Goal: Obtain resource: Download file/media

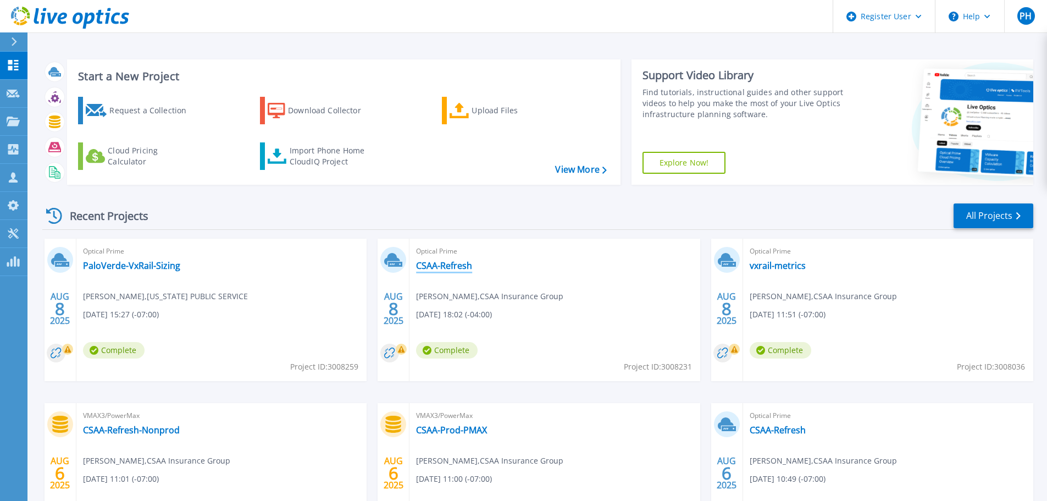
click at [452, 263] on link "CSAA-Refresh" at bounding box center [444, 265] width 56 height 11
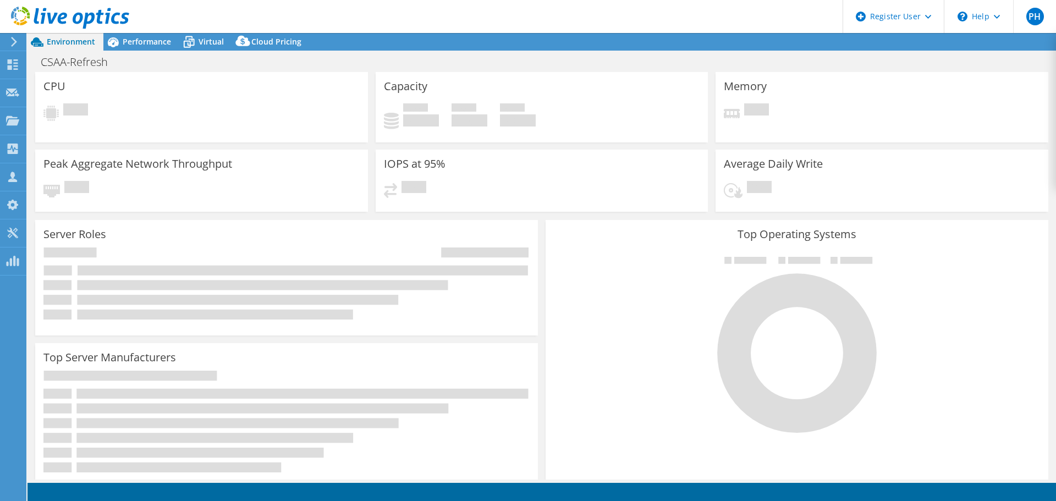
select select "USD"
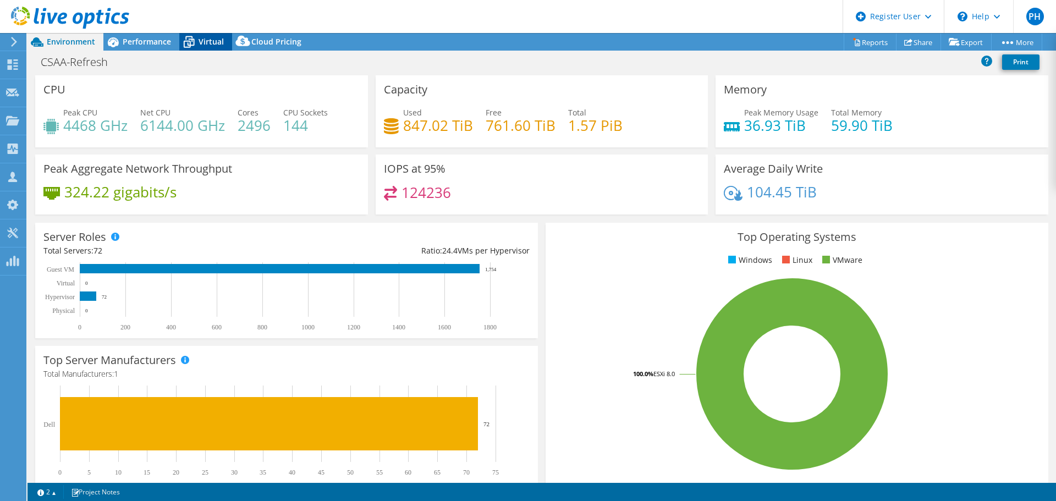
click at [213, 48] on div "Virtual" at bounding box center [205, 42] width 53 height 18
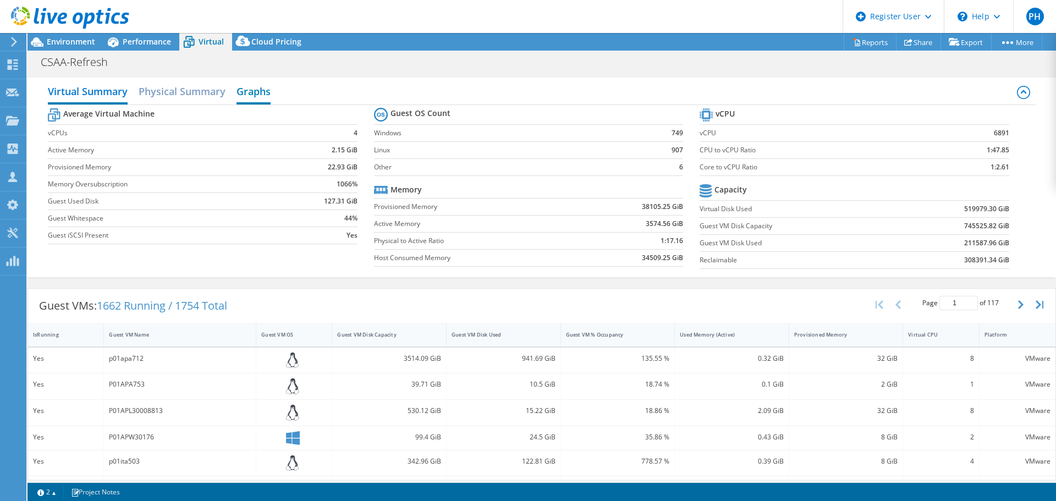
click at [255, 97] on h2 "Graphs" at bounding box center [253, 92] width 34 height 24
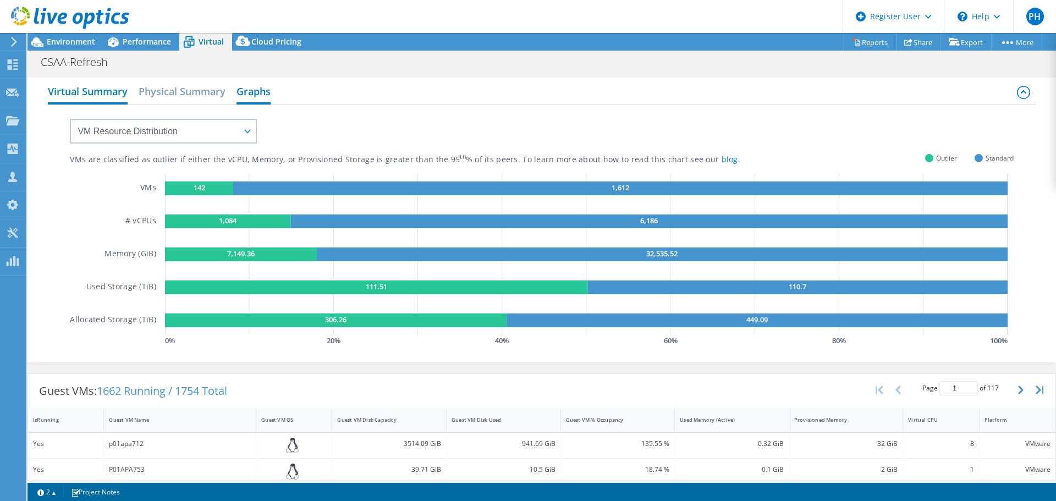
click at [87, 90] on h2 "Virtual Summary" at bounding box center [88, 92] width 80 height 24
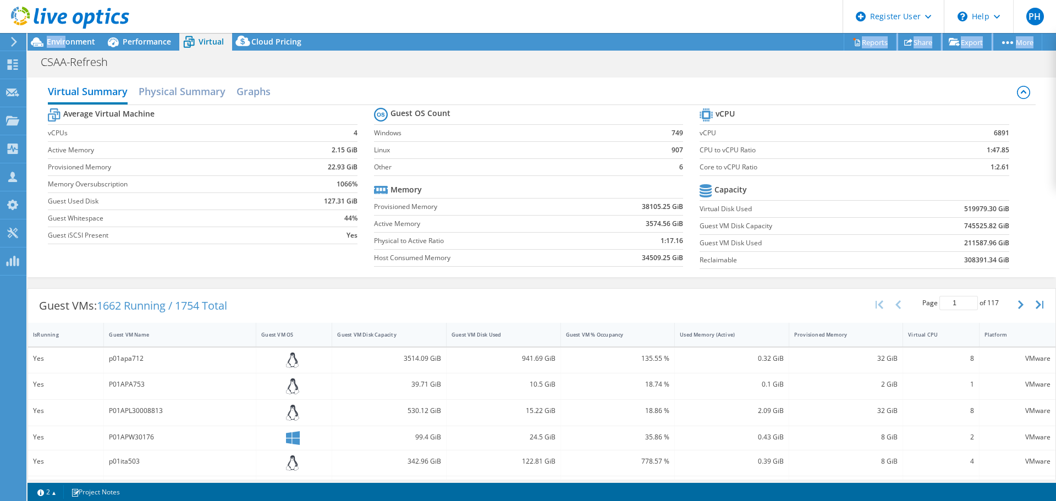
click at [65, 36] on div "PH Dell User [PERSON_NAME] [PERSON_NAME][EMAIL_ADDRESS][PERSON_NAME][DOMAIN_NAM…" at bounding box center [528, 250] width 1056 height 501
click at [58, 43] on span "Environment" at bounding box center [71, 41] width 48 height 10
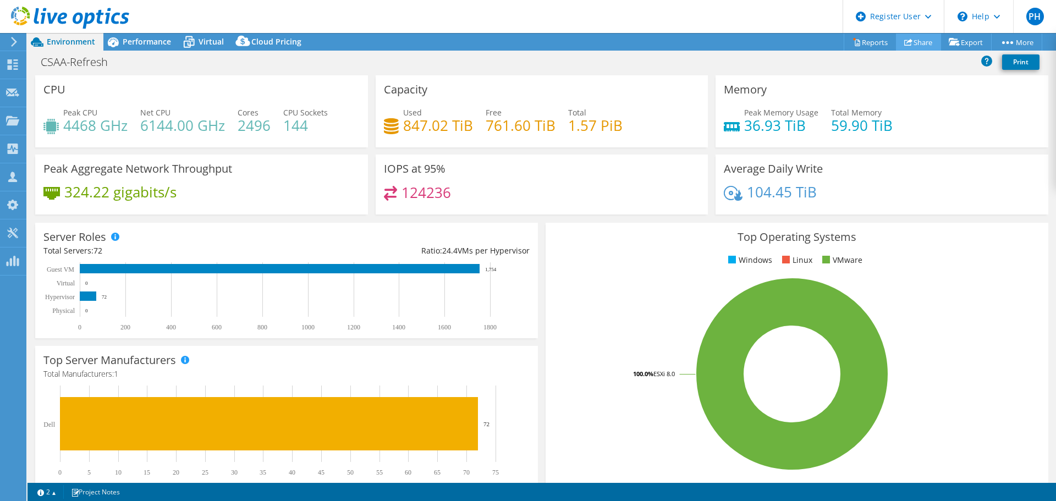
click at [906, 40] on link "Share" at bounding box center [918, 42] width 45 height 17
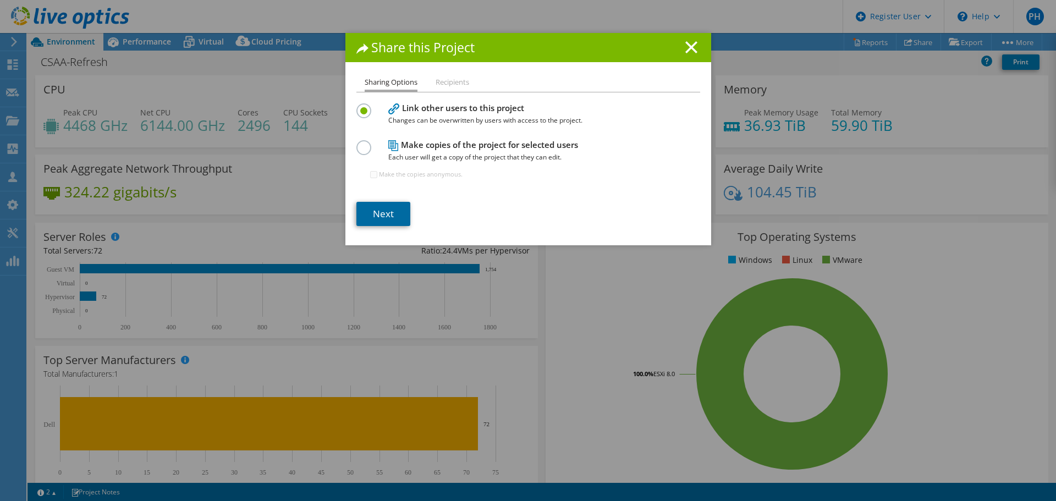
click at [384, 212] on link "Next" at bounding box center [383, 214] width 54 height 24
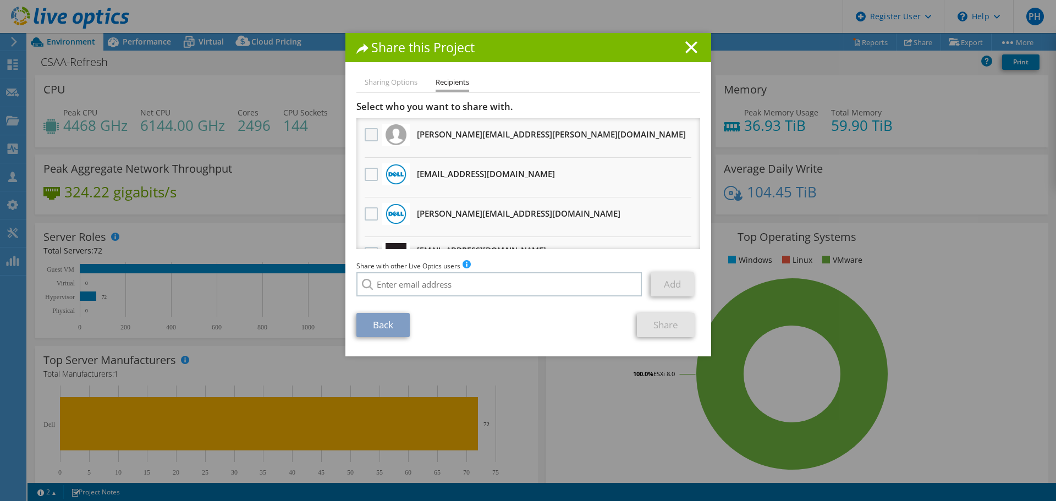
click at [365, 133] on label at bounding box center [373, 134] width 16 height 13
click at [0, 0] on input "checkbox" at bounding box center [0, 0] width 0 height 0
click at [652, 324] on link "Share" at bounding box center [666, 325] width 58 height 24
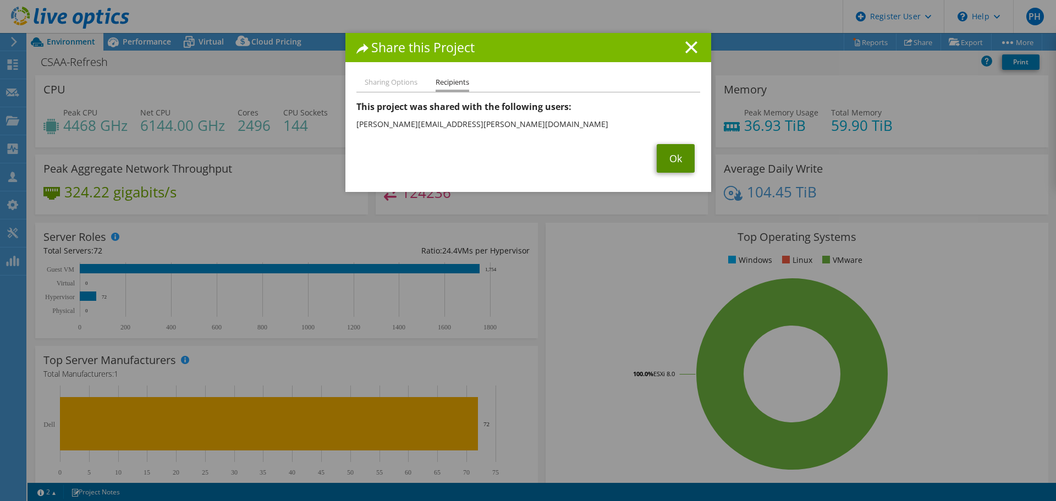
click at [681, 159] on link "Ok" at bounding box center [675, 158] width 38 height 29
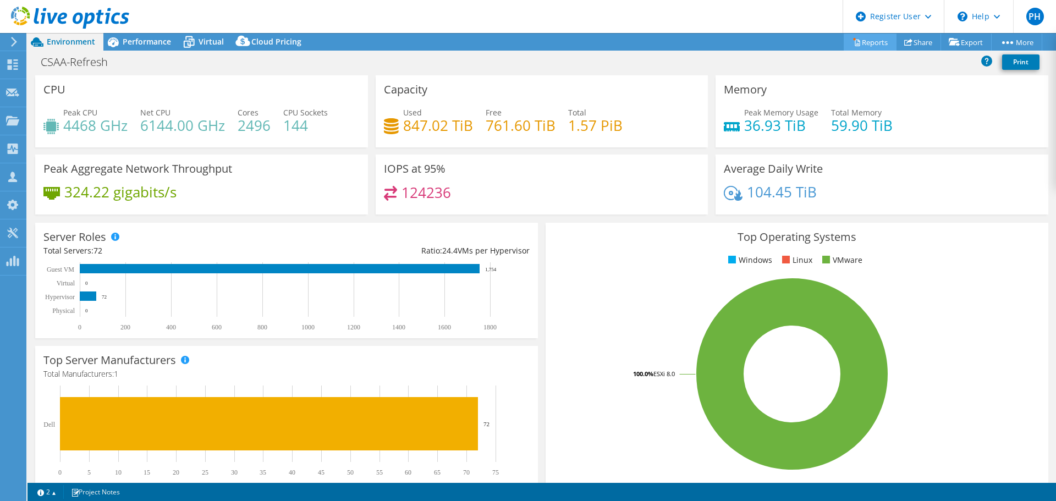
click at [858, 39] on link "Reports" at bounding box center [869, 42] width 53 height 17
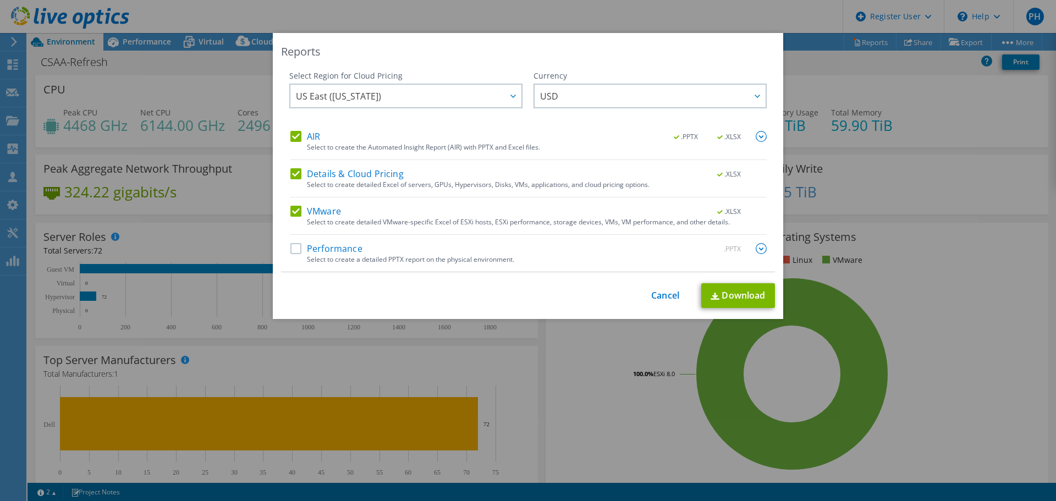
click at [297, 246] on label "Performance" at bounding box center [326, 248] width 72 height 11
click at [0, 0] on input "Performance" at bounding box center [0, 0] width 0 height 0
click at [290, 137] on label "AIR" at bounding box center [305, 136] width 30 height 11
click at [0, 0] on input "AIR" at bounding box center [0, 0] width 0 height 0
click at [295, 175] on label "Details & Cloud Pricing" at bounding box center [346, 173] width 113 height 11
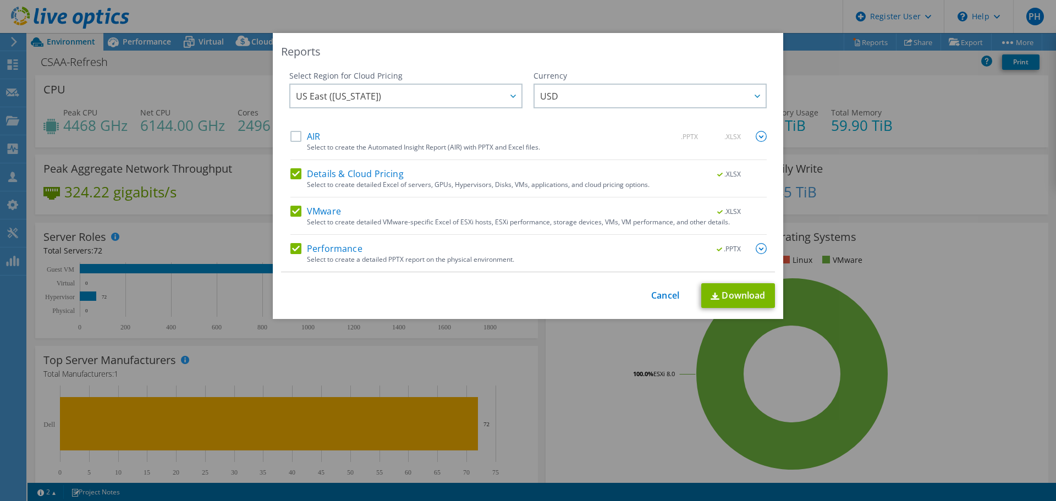
click at [0, 0] on input "Details & Cloud Pricing" at bounding box center [0, 0] width 0 height 0
click at [293, 204] on div "AIR .PPTX .XLSX Select to create the Automated Insight Report (AIR) with PPTX a…" at bounding box center [528, 201] width 476 height 141
click at [294, 208] on label "VMware" at bounding box center [315, 211] width 51 height 11
click at [0, 0] on input "VMware" at bounding box center [0, 0] width 0 height 0
click at [663, 292] on link "Cancel" at bounding box center [665, 295] width 28 height 10
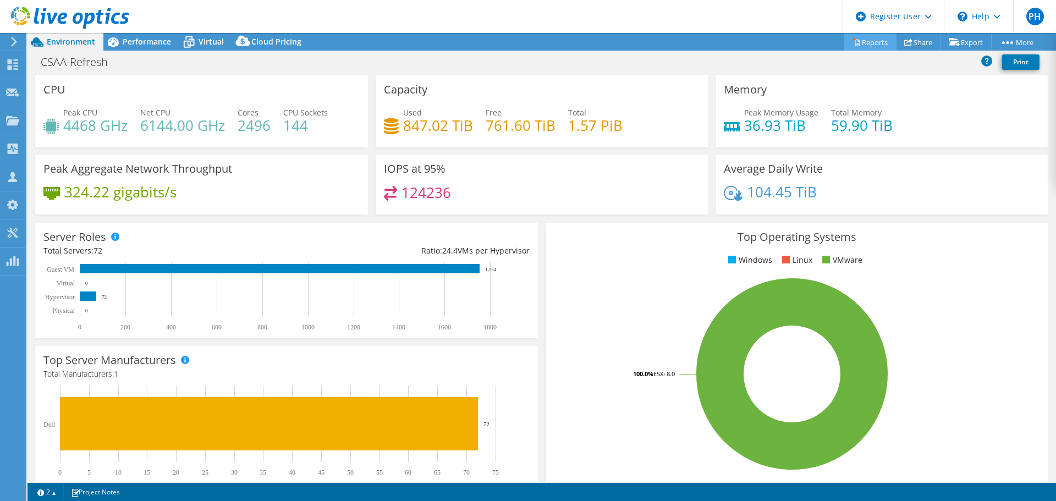
click at [865, 46] on link "Reports" at bounding box center [869, 42] width 53 height 17
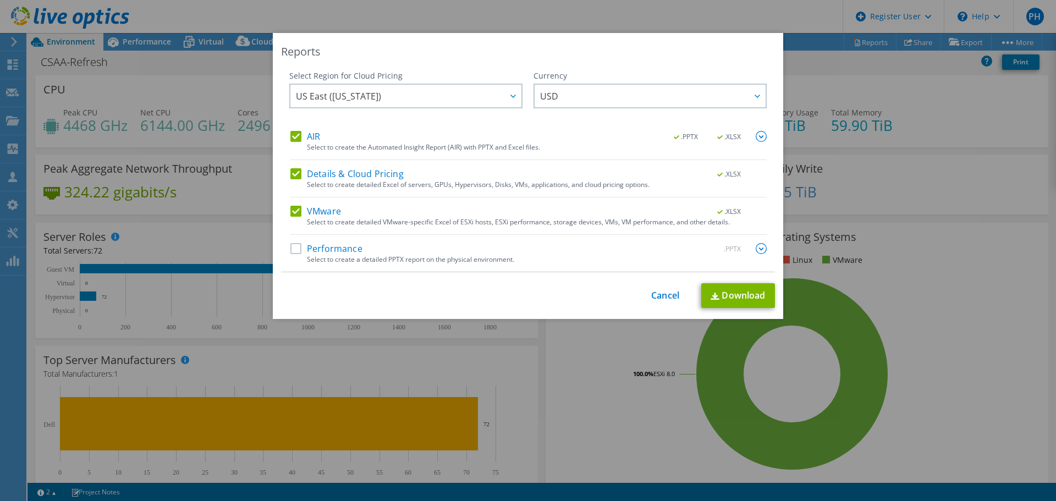
click at [301, 139] on label "AIR" at bounding box center [305, 136] width 30 height 11
click at [0, 0] on input "AIR" at bounding box center [0, 0] width 0 height 0
click at [301, 172] on label "Details & Cloud Pricing" at bounding box center [346, 173] width 113 height 11
click at [0, 0] on input "Details & Cloud Pricing" at bounding box center [0, 0] width 0 height 0
click at [298, 208] on label "VMware" at bounding box center [315, 211] width 51 height 11
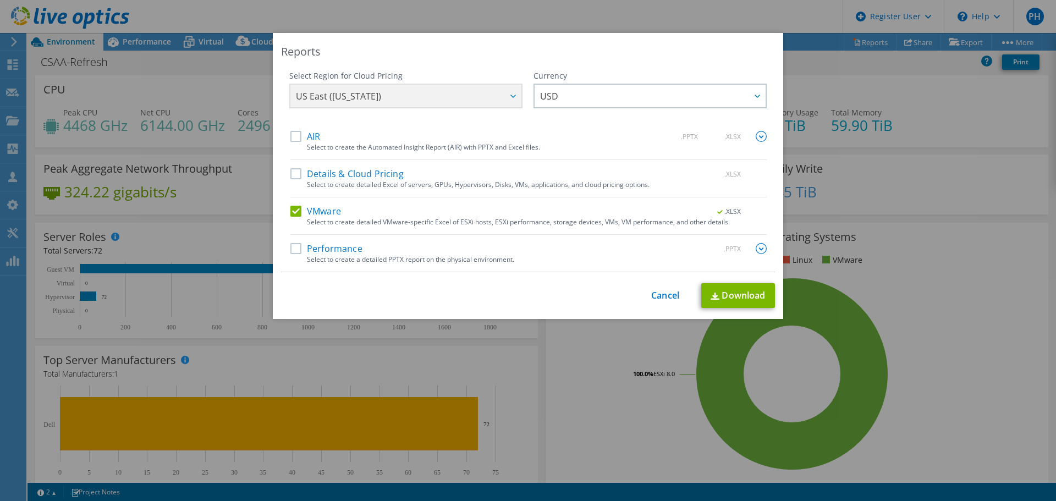
click at [0, 0] on input "VMware" at bounding box center [0, 0] width 0 height 0
click at [293, 248] on label "Performance" at bounding box center [326, 248] width 72 height 11
click at [0, 0] on input "Performance" at bounding box center [0, 0] width 0 height 0
click at [703, 292] on link "Download" at bounding box center [738, 295] width 74 height 25
click at [663, 293] on link "Cancel" at bounding box center [665, 295] width 28 height 10
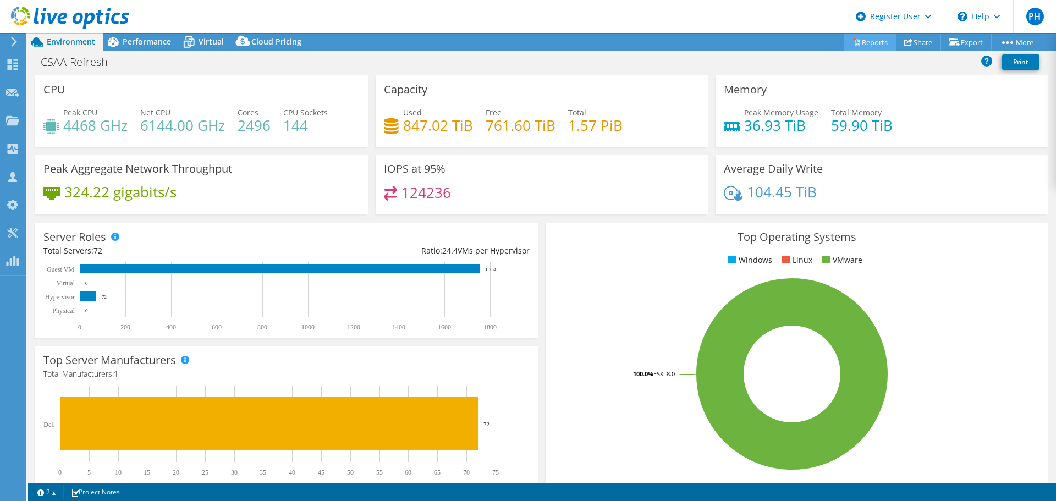
click at [871, 48] on link "Reports" at bounding box center [869, 42] width 53 height 17
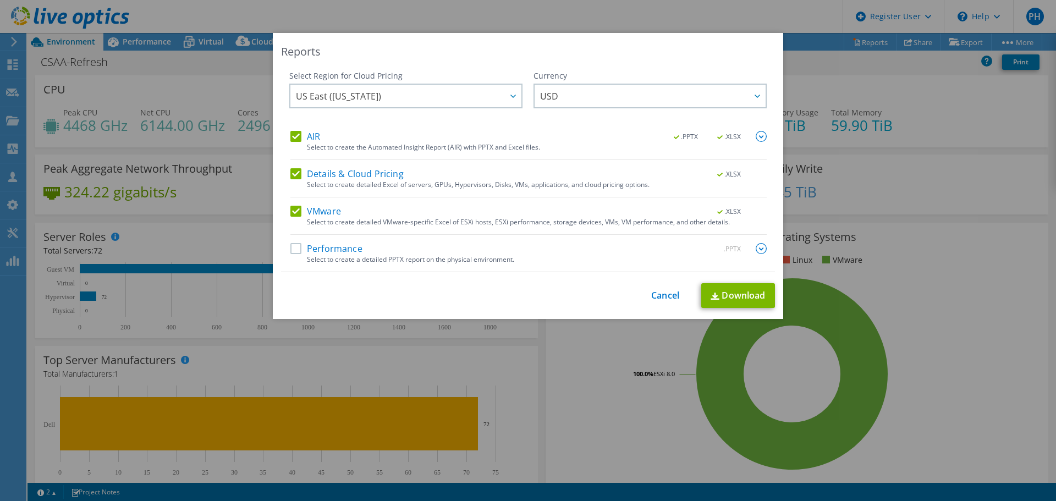
click at [527, 95] on div "Select Region for Cloud Pricing Asia Pacific ([GEOGRAPHIC_DATA]) [GEOGRAPHIC_DA…" at bounding box center [527, 100] width 477 height 60
click at [510, 93] on div at bounding box center [513, 96] width 18 height 23
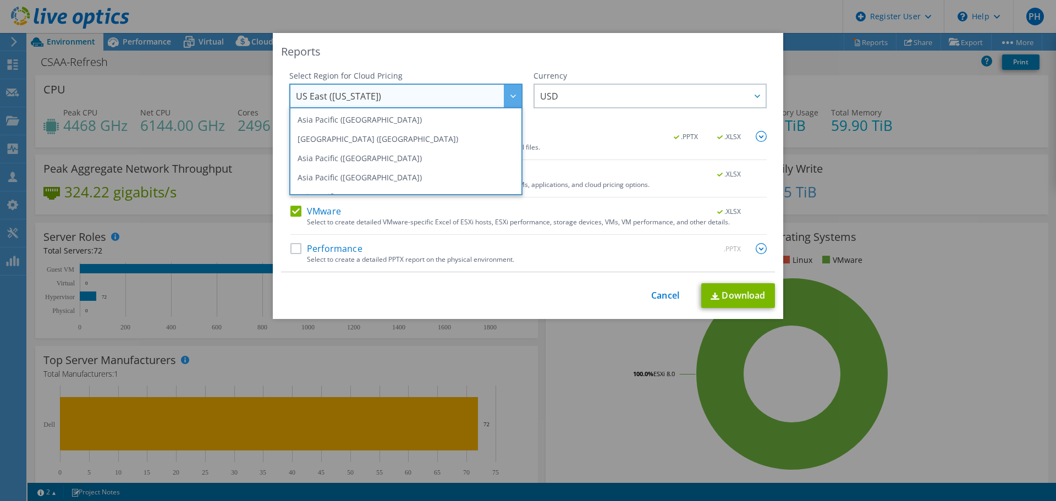
click at [510, 93] on div at bounding box center [513, 96] width 18 height 23
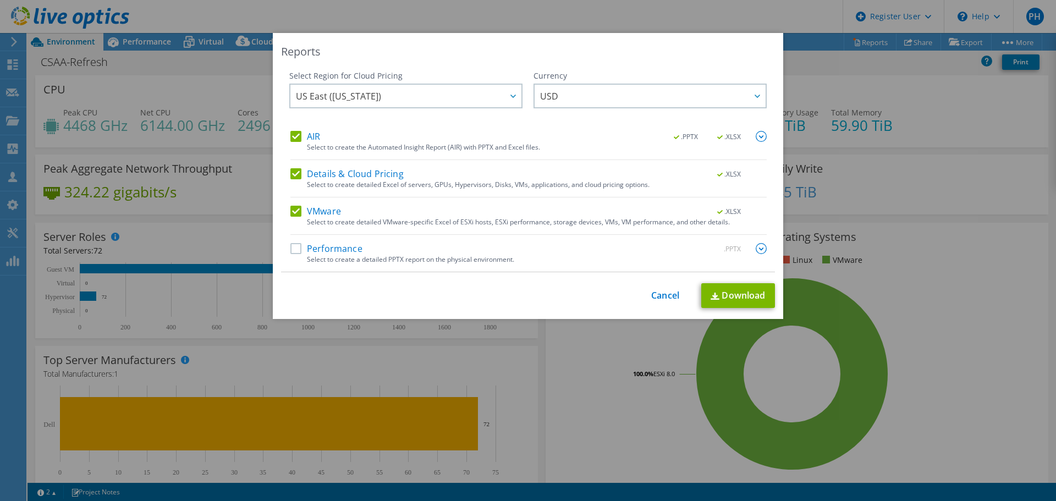
click at [758, 249] on img at bounding box center [760, 248] width 11 height 11
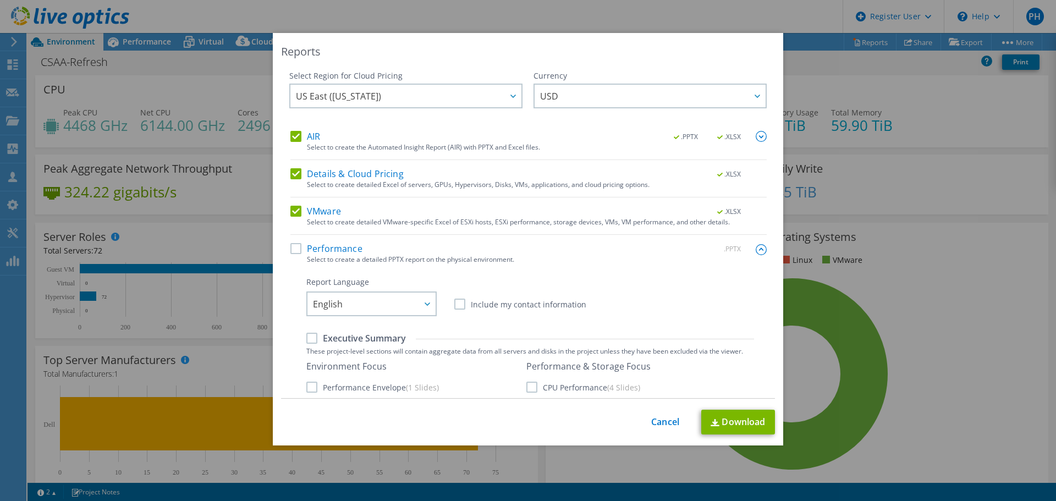
click at [296, 141] on label "AIR" at bounding box center [305, 136] width 30 height 11
click at [0, 0] on input "AIR" at bounding box center [0, 0] width 0 height 0
click at [298, 172] on label "Details & Cloud Pricing" at bounding box center [346, 173] width 113 height 11
click at [0, 0] on input "Details & Cloud Pricing" at bounding box center [0, 0] width 0 height 0
click at [294, 209] on label "VMware" at bounding box center [315, 211] width 51 height 11
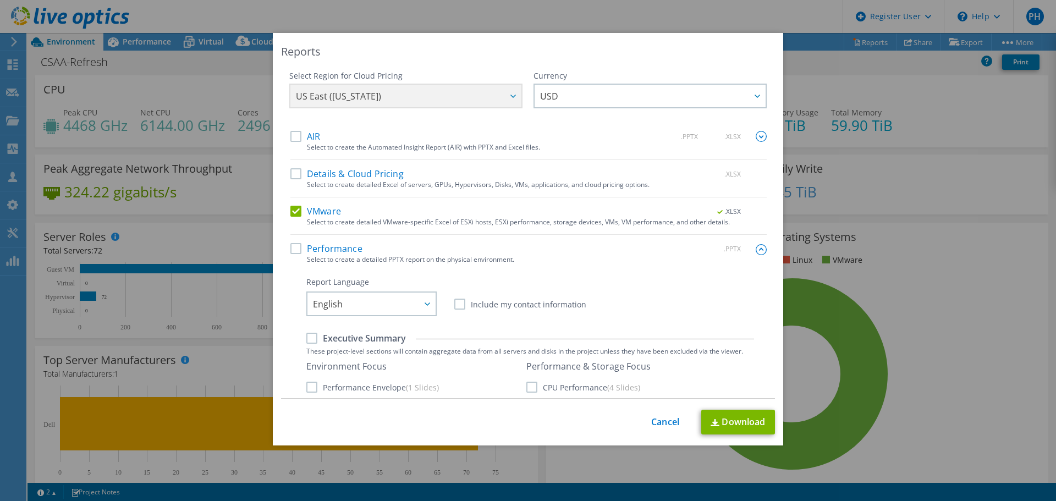
click at [0, 0] on input "VMware" at bounding box center [0, 0] width 0 height 0
click at [300, 253] on label "Performance" at bounding box center [326, 248] width 72 height 11
click at [0, 0] on input "Performance" at bounding box center [0, 0] width 0 height 0
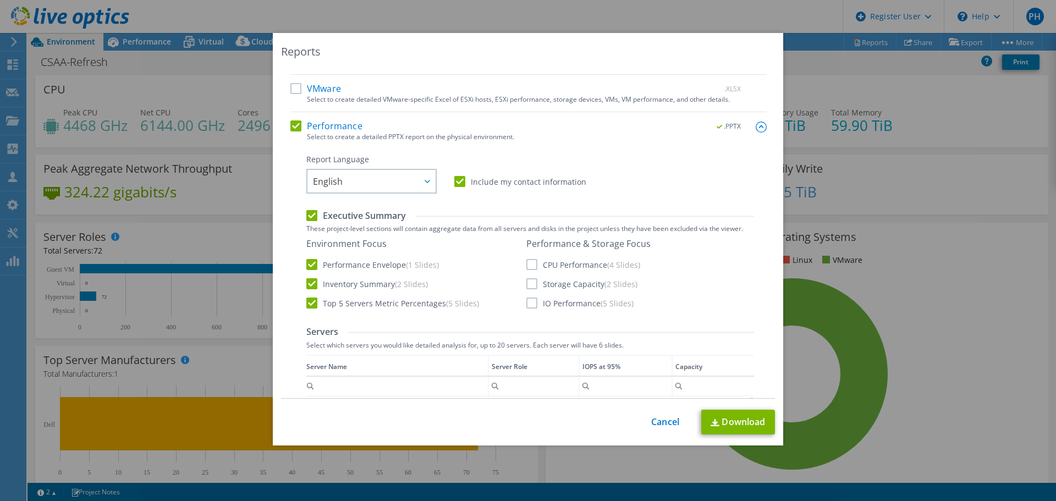
scroll to position [165, 0]
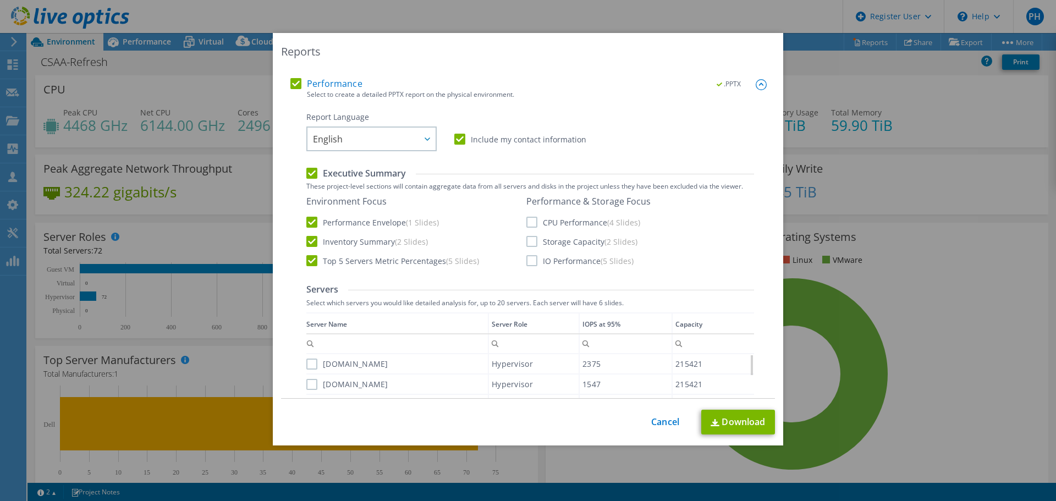
click at [531, 261] on label "IO Performance (5 Slides)" at bounding box center [579, 260] width 107 height 11
click at [0, 0] on input "IO Performance (5 Slides)" at bounding box center [0, 0] width 0 height 0
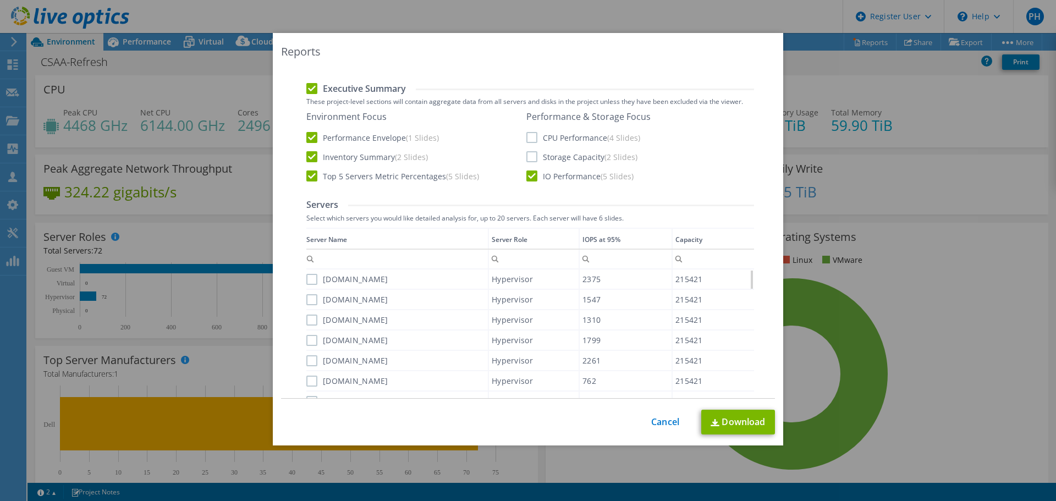
scroll to position [220, 0]
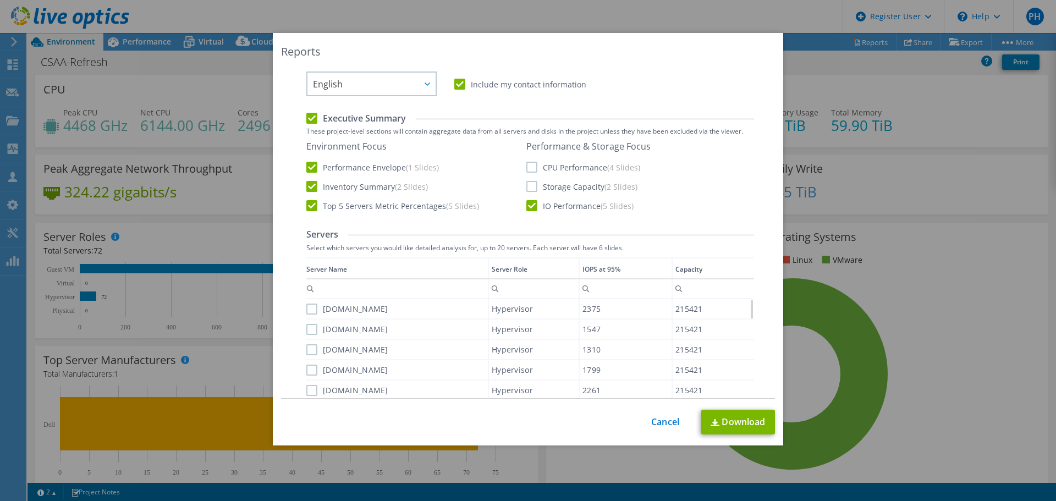
click at [312, 207] on label "Top 5 Servers Metric Percentages (5 Slides)" at bounding box center [392, 205] width 173 height 11
click at [0, 0] on input "Top 5 Servers Metric Percentages (5 Slides)" at bounding box center [0, 0] width 0 height 0
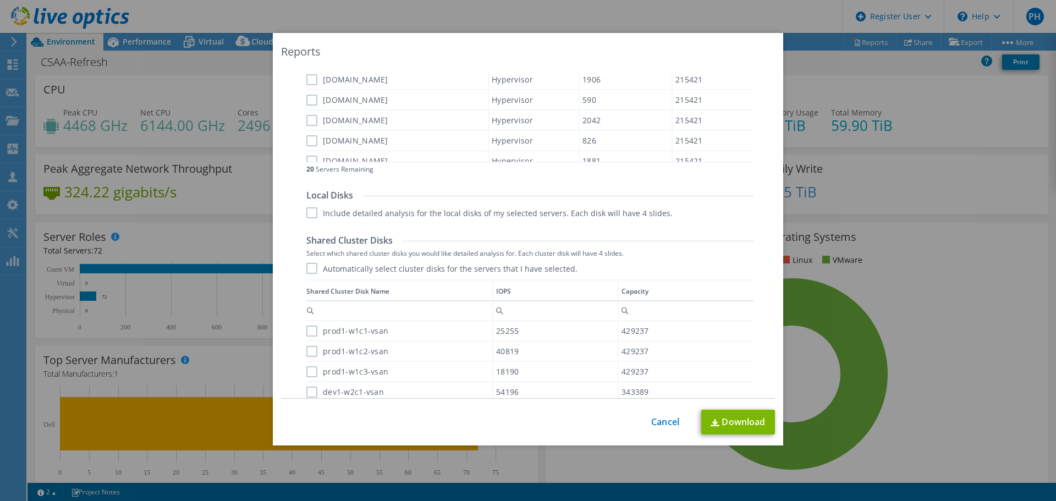
scroll to position [550, 0]
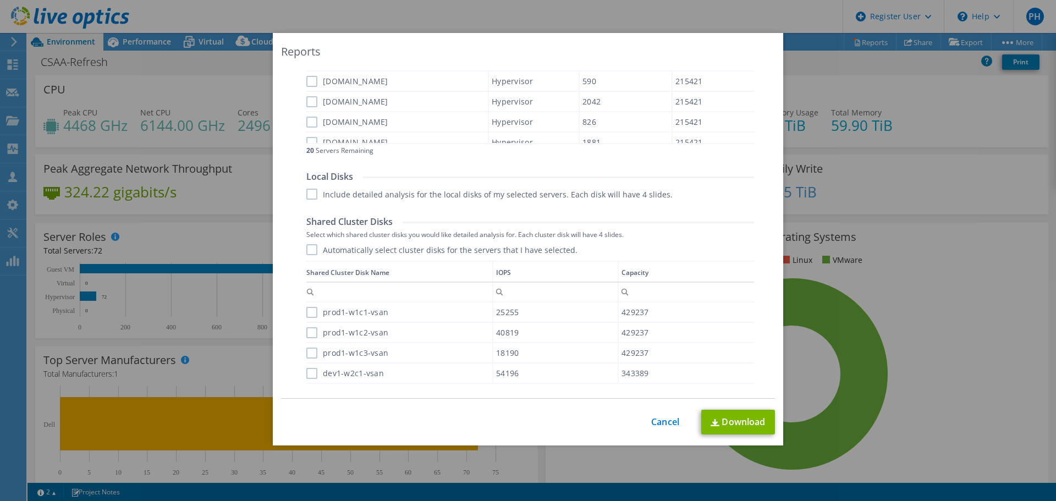
click at [308, 250] on label "Automatically select cluster disks for the servers that I have selected." at bounding box center [441, 249] width 271 height 11
click at [0, 0] on input "Automatically select cluster disks for the servers that I have selected." at bounding box center [0, 0] width 0 height 0
click at [308, 250] on label "Automatically select cluster disks for the servers that I have selected." at bounding box center [441, 249] width 271 height 11
click at [0, 0] on input "Automatically select cluster disks for the servers that I have selected." at bounding box center [0, 0] width 0 height 0
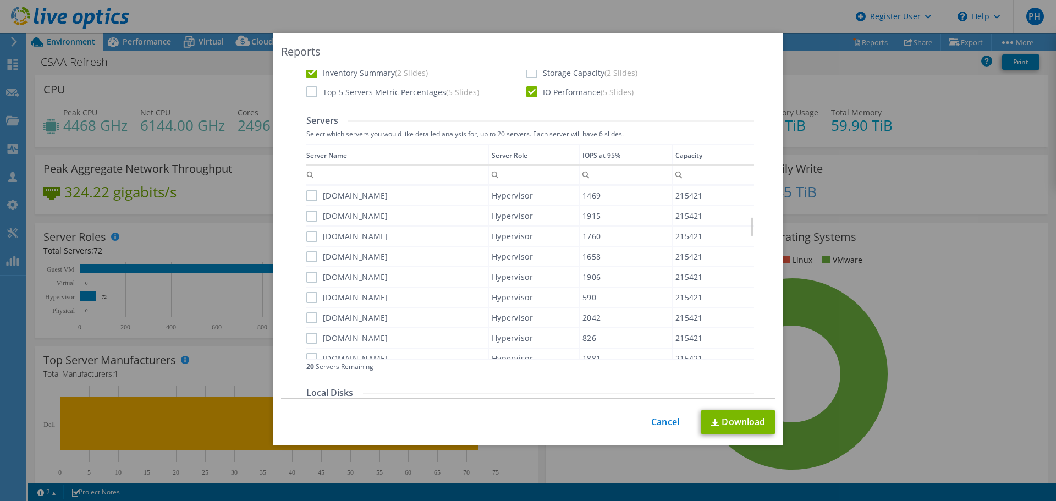
scroll to position [330, 0]
click at [610, 178] on input "Column IOPS at 95%, Filter cell" at bounding box center [626, 179] width 92 height 14
click at [609, 156] on div "IOPS at 95%" at bounding box center [601, 159] width 38 height 12
click at [609, 156] on div "IOPS at 95%" at bounding box center [604, 159] width 38 height 12
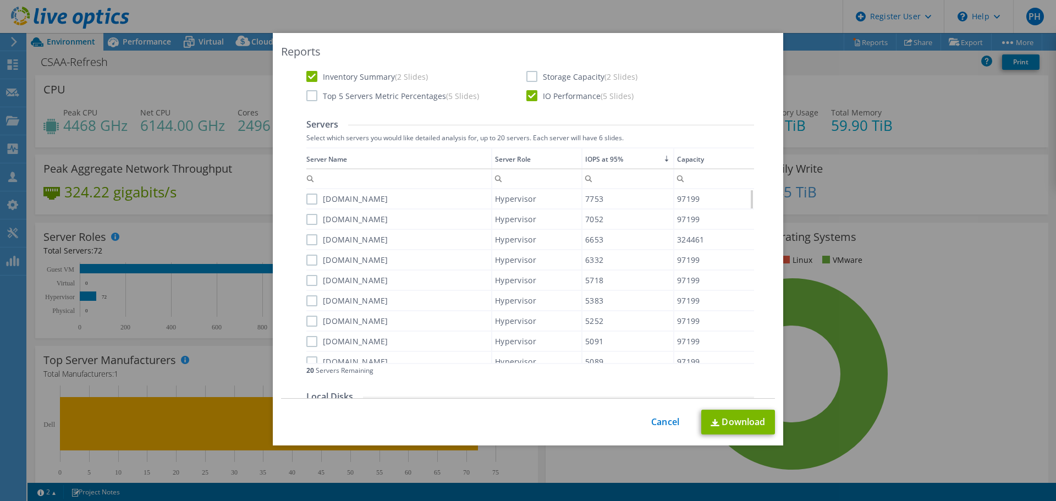
click at [315, 196] on label "[DOMAIN_NAME]" at bounding box center [347, 199] width 82 height 11
click at [0, 0] on input "[DOMAIN_NAME]" at bounding box center [0, 0] width 0 height 0
click at [310, 219] on label "[DOMAIN_NAME]" at bounding box center [347, 219] width 82 height 11
click at [0, 0] on input "[DOMAIN_NAME]" at bounding box center [0, 0] width 0 height 0
click at [313, 240] on label "[DOMAIN_NAME]" at bounding box center [347, 239] width 82 height 11
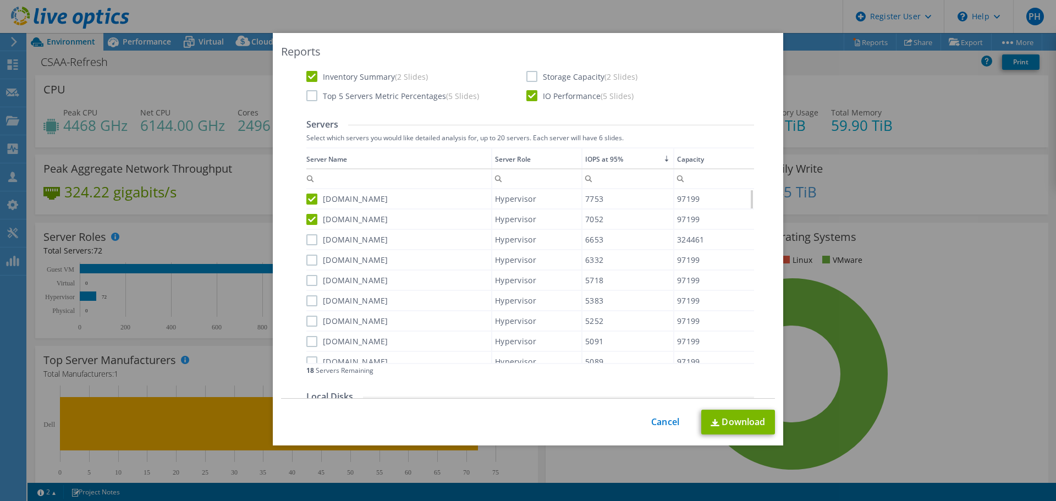
click at [0, 0] on input "[DOMAIN_NAME]" at bounding box center [0, 0] width 0 height 0
click at [310, 261] on label "[DOMAIN_NAME]" at bounding box center [347, 260] width 82 height 11
click at [0, 0] on input "[DOMAIN_NAME]" at bounding box center [0, 0] width 0 height 0
click at [316, 283] on label "[DOMAIN_NAME]" at bounding box center [347, 280] width 82 height 11
click at [0, 0] on input "[DOMAIN_NAME]" at bounding box center [0, 0] width 0 height 0
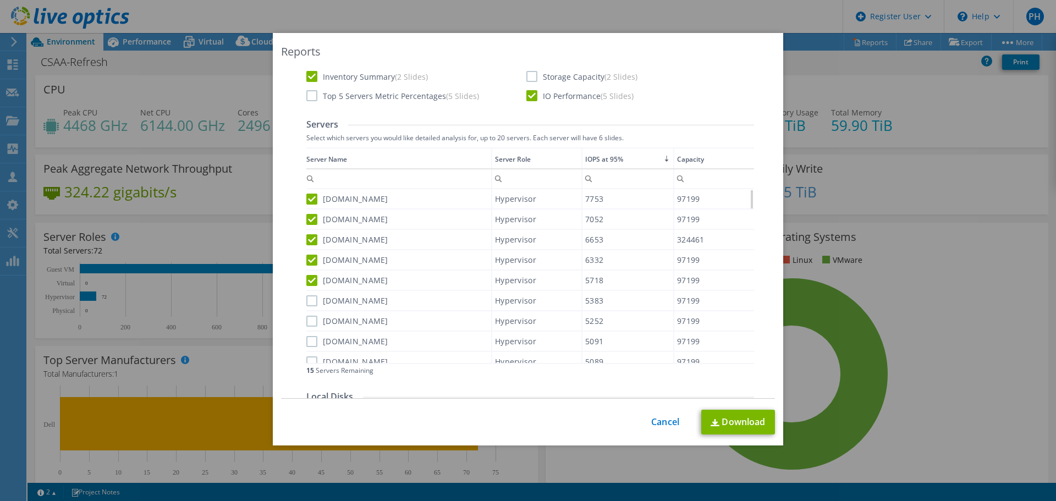
click at [308, 300] on label "[DOMAIN_NAME]" at bounding box center [347, 300] width 82 height 11
click at [0, 0] on input "[DOMAIN_NAME]" at bounding box center [0, 0] width 0 height 0
click at [309, 317] on label "[DOMAIN_NAME]" at bounding box center [347, 321] width 82 height 11
click at [0, 0] on input "[DOMAIN_NAME]" at bounding box center [0, 0] width 0 height 0
click at [310, 340] on label "[DOMAIN_NAME]" at bounding box center [347, 341] width 82 height 11
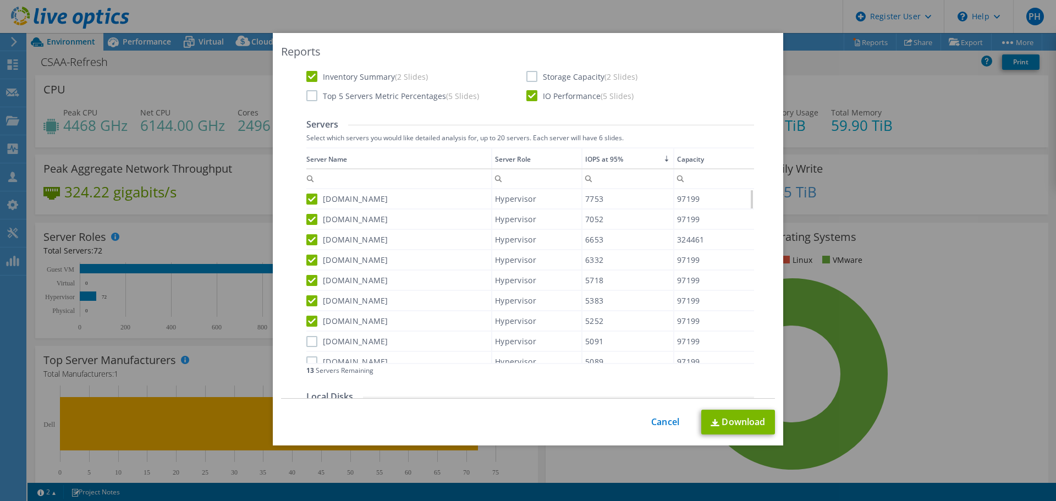
click at [0, 0] on input "[DOMAIN_NAME]" at bounding box center [0, 0] width 0 height 0
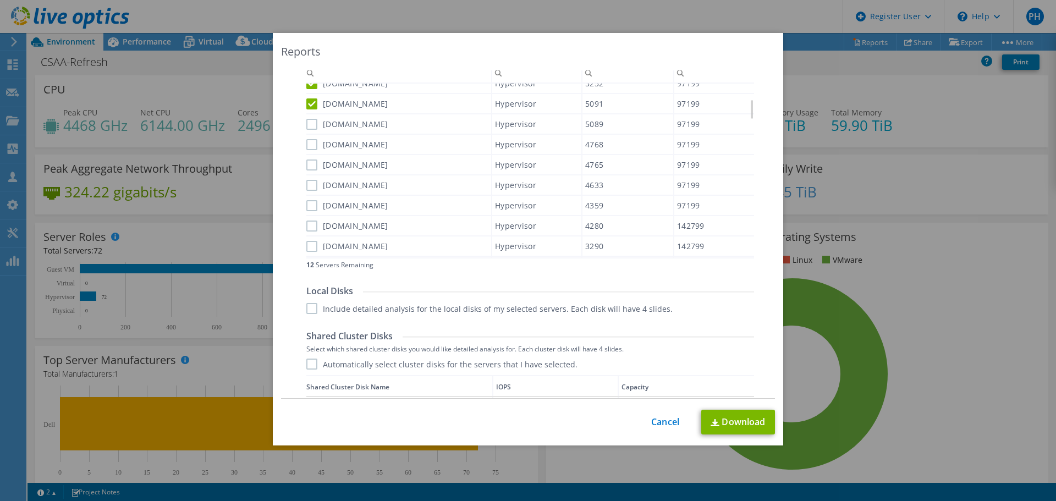
scroll to position [440, 0]
click at [312, 124] on label "[DOMAIN_NAME]" at bounding box center [347, 119] width 82 height 11
click at [0, 0] on input "[DOMAIN_NAME]" at bounding box center [0, 0] width 0 height 0
click at [308, 140] on label "[DOMAIN_NAME]" at bounding box center [347, 140] width 82 height 11
click at [0, 0] on input "[DOMAIN_NAME]" at bounding box center [0, 0] width 0 height 0
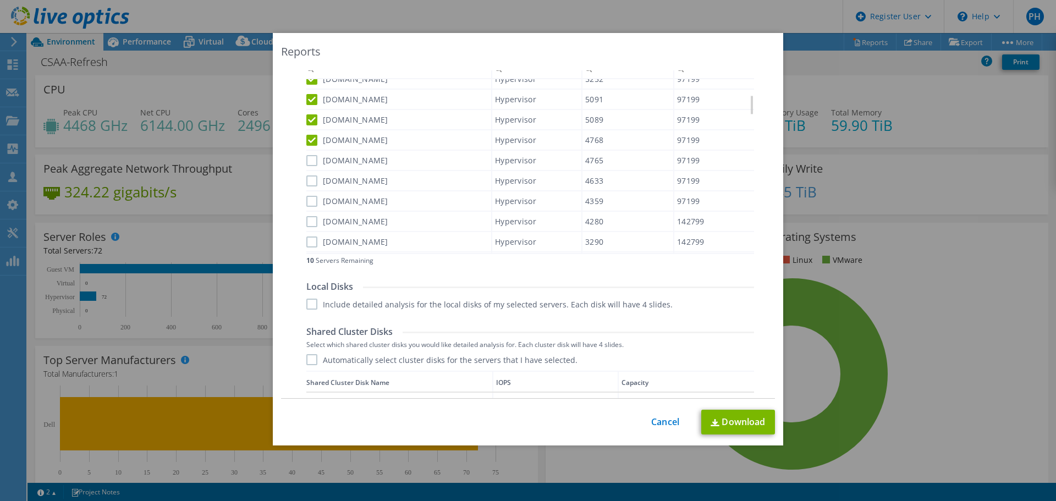
click at [312, 163] on label "[DOMAIN_NAME]" at bounding box center [347, 160] width 82 height 11
click at [0, 0] on input "[DOMAIN_NAME]" at bounding box center [0, 0] width 0 height 0
click at [311, 180] on label "[DOMAIN_NAME]" at bounding box center [347, 180] width 82 height 11
click at [0, 0] on input "[DOMAIN_NAME]" at bounding box center [0, 0] width 0 height 0
click at [311, 197] on label "[DOMAIN_NAME]" at bounding box center [347, 201] width 82 height 11
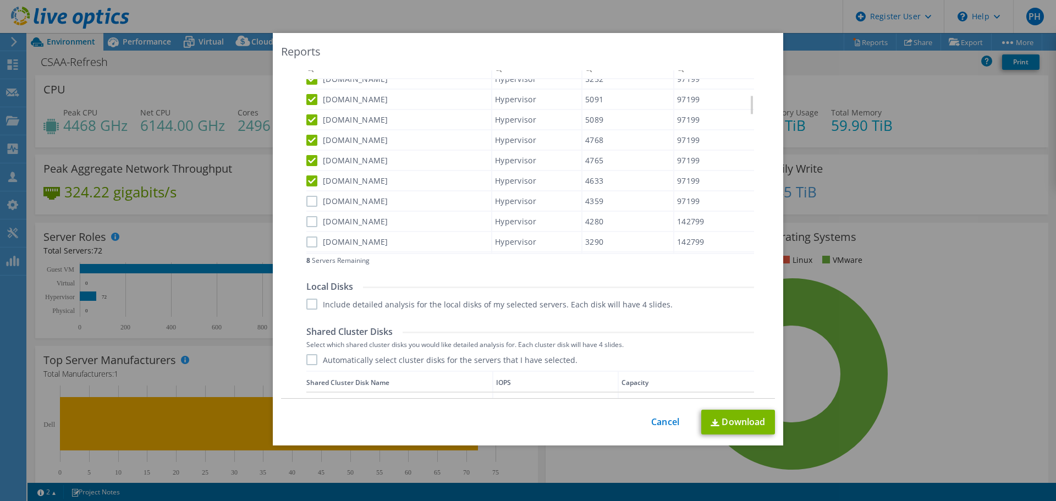
click at [0, 0] on input "[DOMAIN_NAME]" at bounding box center [0, 0] width 0 height 0
click at [306, 222] on label "[DOMAIN_NAME]" at bounding box center [347, 221] width 82 height 11
click at [0, 0] on input "[DOMAIN_NAME]" at bounding box center [0, 0] width 0 height 0
click at [310, 219] on label "[DOMAIN_NAME]" at bounding box center [347, 221] width 82 height 11
click at [0, 0] on input "[DOMAIN_NAME]" at bounding box center [0, 0] width 0 height 0
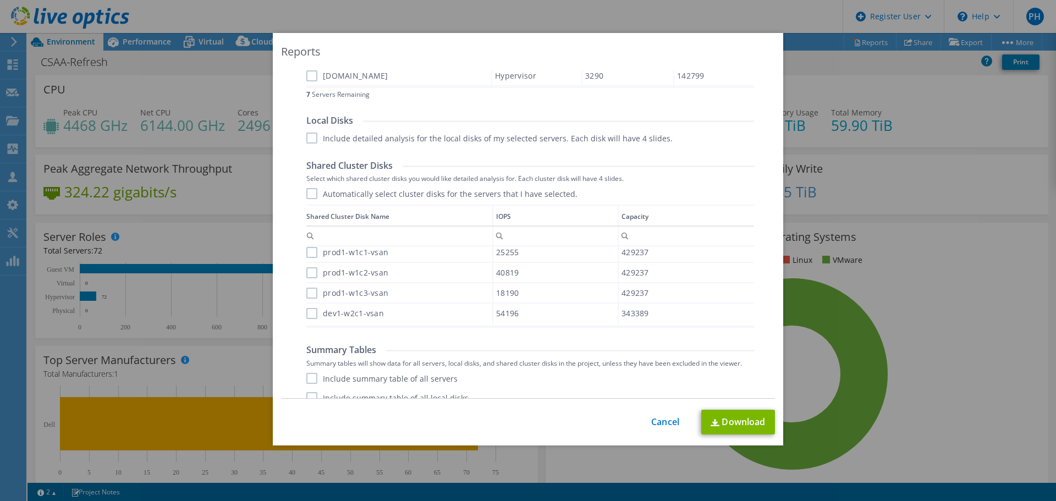
scroll to position [638, 0]
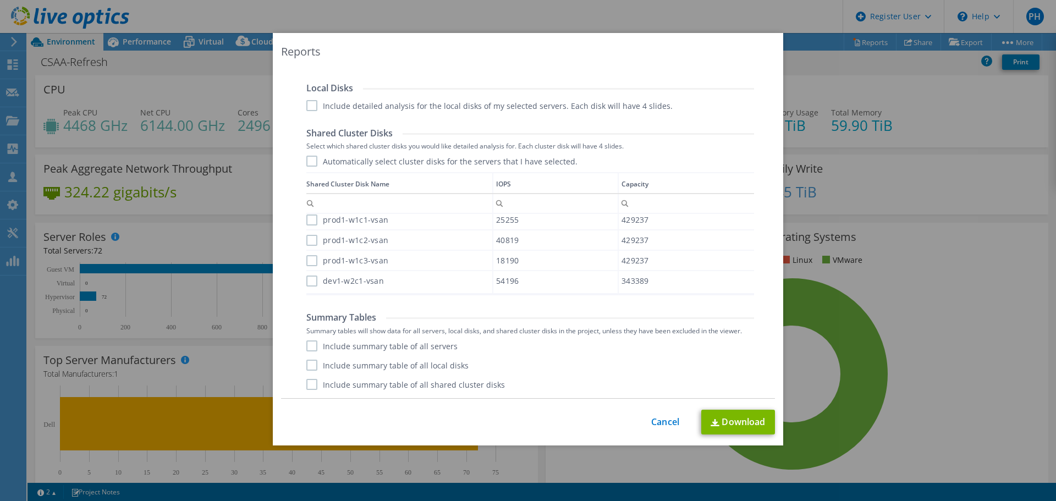
click at [308, 158] on label "Automatically select cluster disks for the servers that I have selected." at bounding box center [441, 161] width 271 height 11
click at [0, 0] on input "Automatically select cluster disks for the servers that I have selected." at bounding box center [0, 0] width 0 height 0
click at [309, 223] on label "prod1-w1c1-vsan" at bounding box center [347, 219] width 82 height 11
click at [0, 0] on input "prod1-w1c1-vsan" at bounding box center [0, 0] width 0 height 0
click at [310, 238] on label "prod1-w1c2-vsan" at bounding box center [347, 240] width 82 height 11
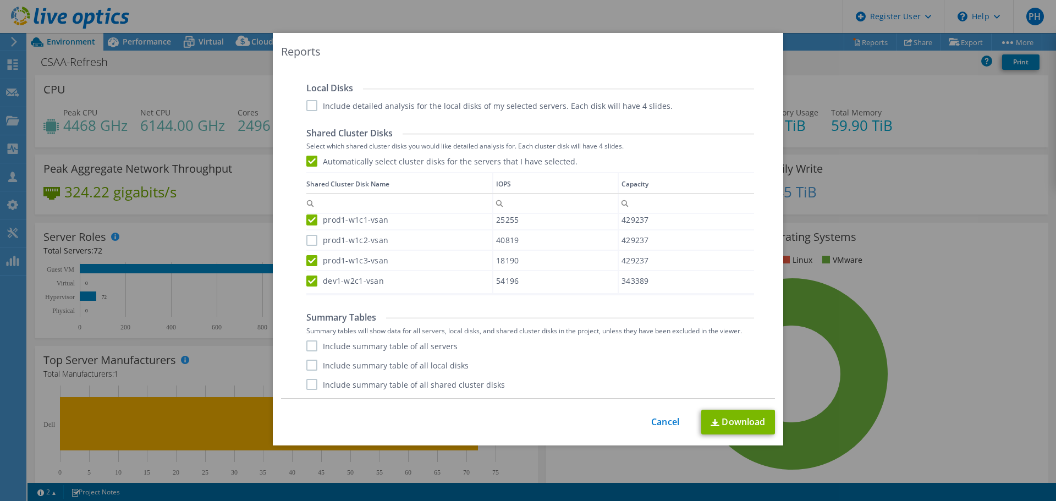
click at [0, 0] on input "prod1-w1c2-vsan" at bounding box center [0, 0] width 0 height 0
click at [508, 185] on td "IOPS" at bounding box center [555, 183] width 125 height 21
click at [737, 422] on link "Download" at bounding box center [738, 422] width 74 height 25
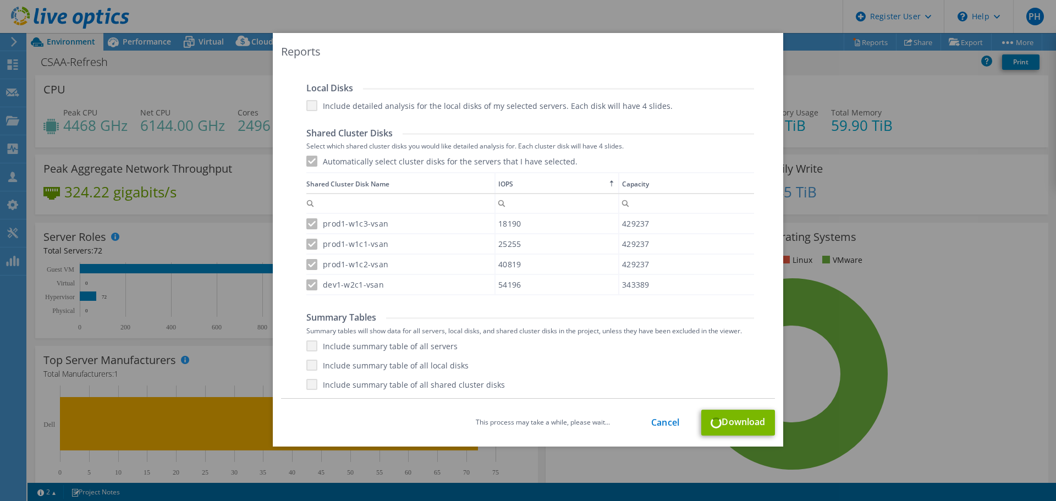
drag, startPoint x: 455, startPoint y: 48, endPoint x: 476, endPoint y: 99, distance: 55.0
click at [477, 101] on div "Reports Select Region for Cloud Pricing Asia Pacific ([GEOGRAPHIC_DATA]) [GEOGR…" at bounding box center [528, 239] width 510 height 413
click at [565, 62] on div "Reports Select Region for Cloud Pricing Asia Pacific ([GEOGRAPHIC_DATA]) [GEOGR…" at bounding box center [528, 239] width 510 height 413
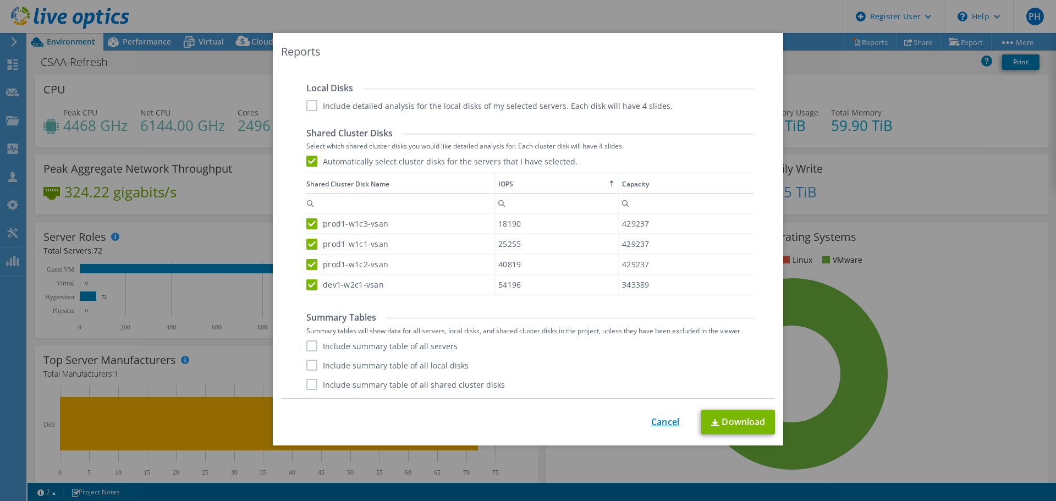
click at [666, 420] on link "Cancel" at bounding box center [665, 422] width 28 height 10
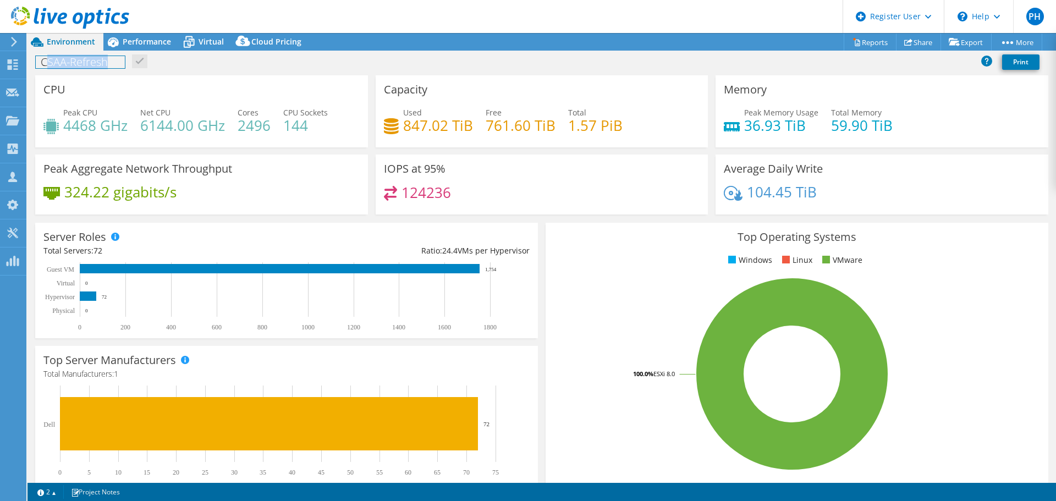
drag, startPoint x: 45, startPoint y: 61, endPoint x: 107, endPoint y: 59, distance: 62.2
click at [107, 59] on h1 "CSAA-Refresh" at bounding box center [80, 62] width 89 height 12
click at [732, 187] on icon at bounding box center [733, 193] width 19 height 15
click at [864, 38] on link "Reports" at bounding box center [869, 42] width 53 height 17
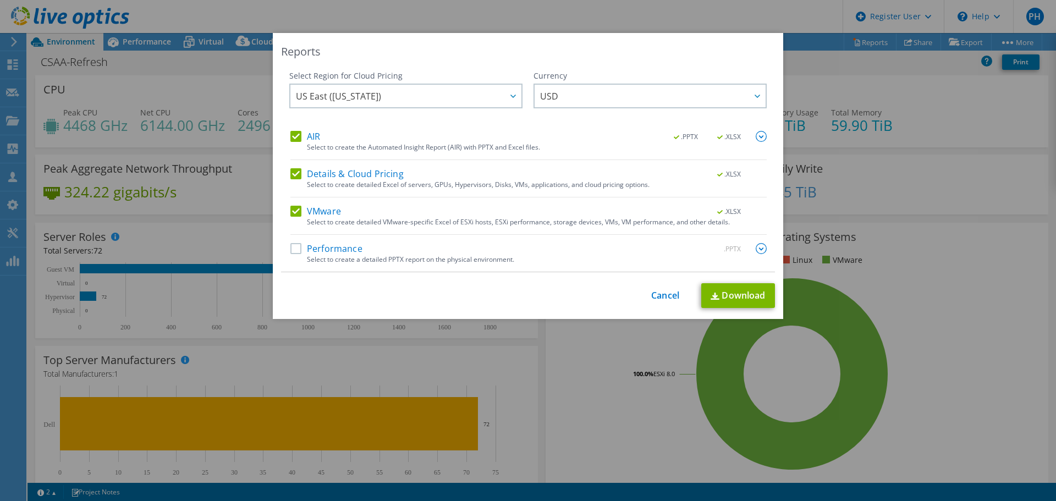
click at [291, 136] on label "AIR" at bounding box center [305, 136] width 30 height 11
click at [0, 0] on input "AIR" at bounding box center [0, 0] width 0 height 0
click at [295, 178] on label "Details & Cloud Pricing" at bounding box center [346, 173] width 113 height 11
click at [0, 0] on input "Details & Cloud Pricing" at bounding box center [0, 0] width 0 height 0
click at [293, 212] on label "VMware" at bounding box center [315, 211] width 51 height 11
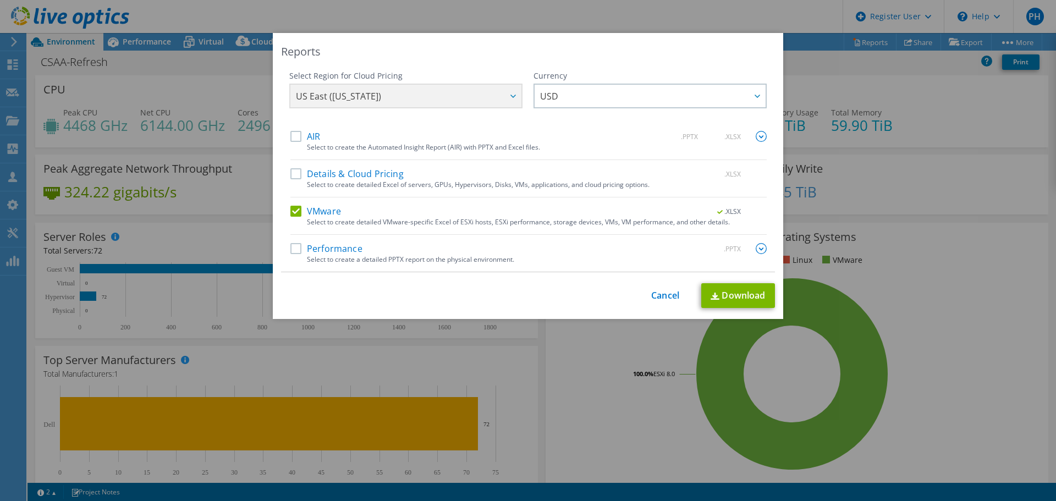
click at [0, 0] on input "VMware" at bounding box center [0, 0] width 0 height 0
click at [291, 249] on label "Performance" at bounding box center [326, 248] width 72 height 11
click at [0, 0] on input "Performance" at bounding box center [0, 0] width 0 height 0
click at [755, 249] on img at bounding box center [760, 248] width 11 height 11
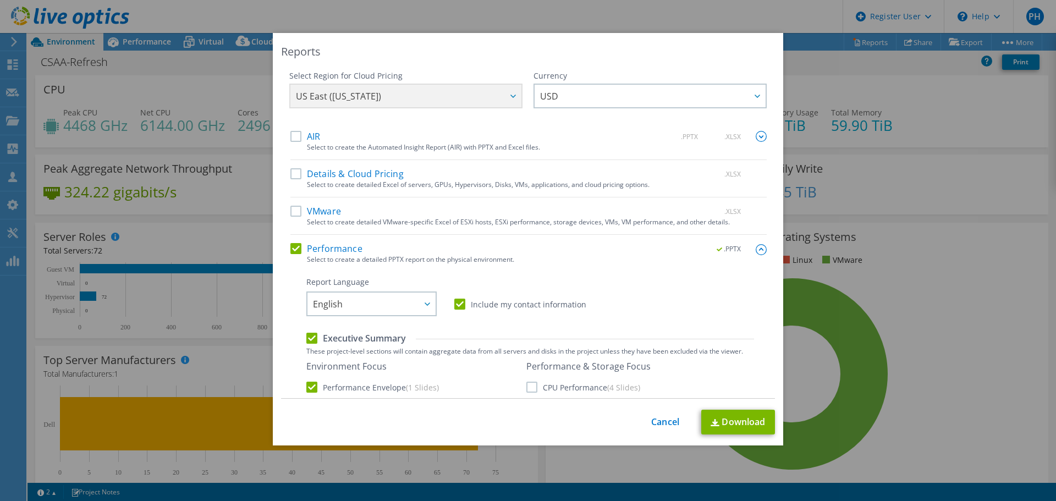
click at [755, 252] on img at bounding box center [760, 249] width 11 height 11
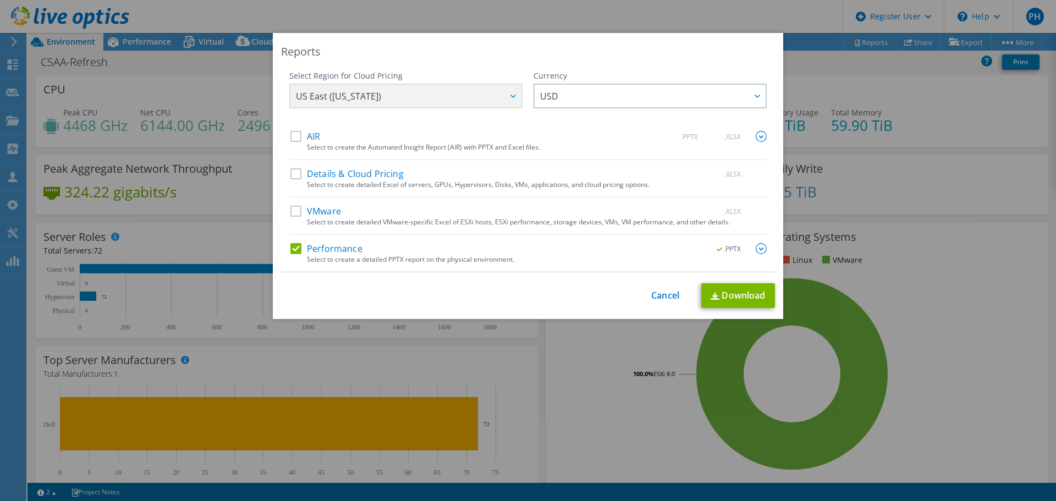
click at [755, 249] on img at bounding box center [760, 248] width 11 height 11
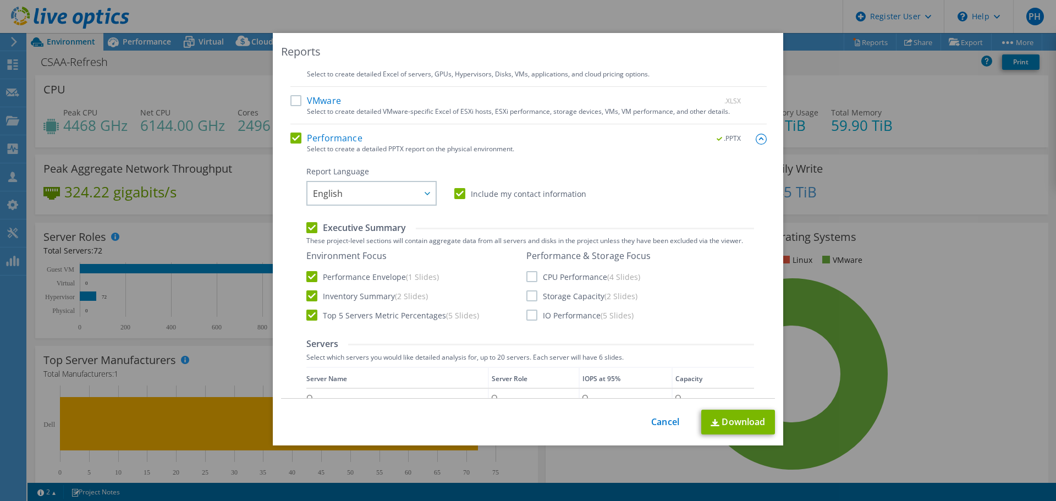
scroll to position [165, 0]
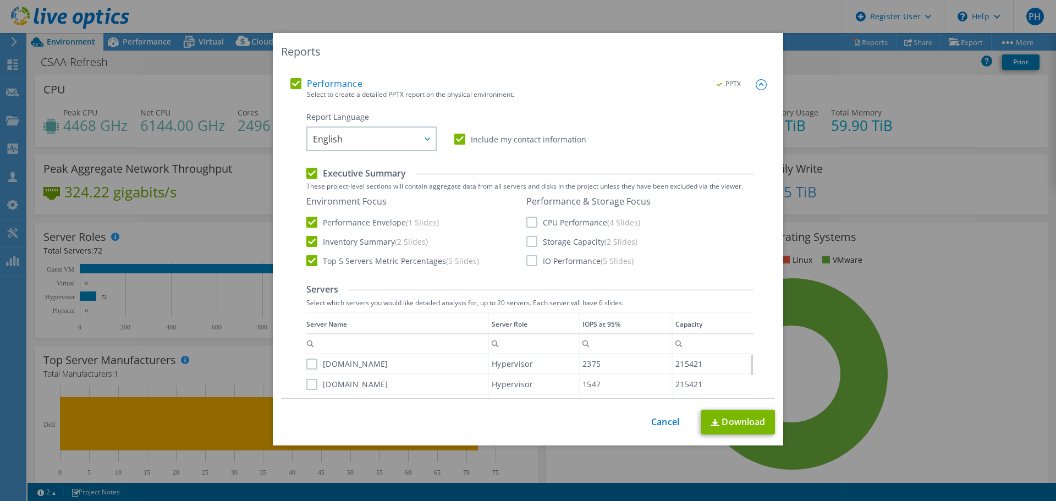
click at [526, 262] on label "IO Performance (5 Slides)" at bounding box center [579, 260] width 107 height 11
click at [0, 0] on input "IO Performance (5 Slides)" at bounding box center [0, 0] width 0 height 0
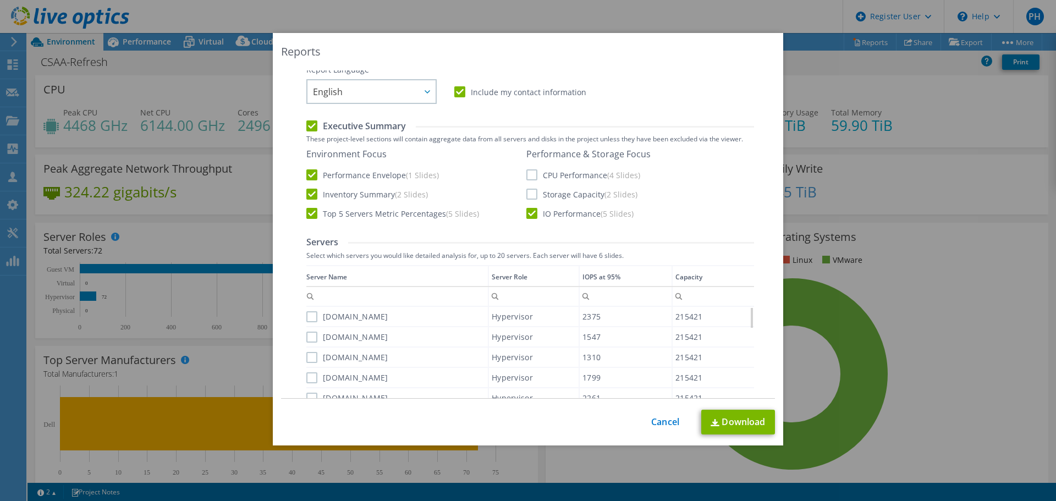
scroll to position [275, 0]
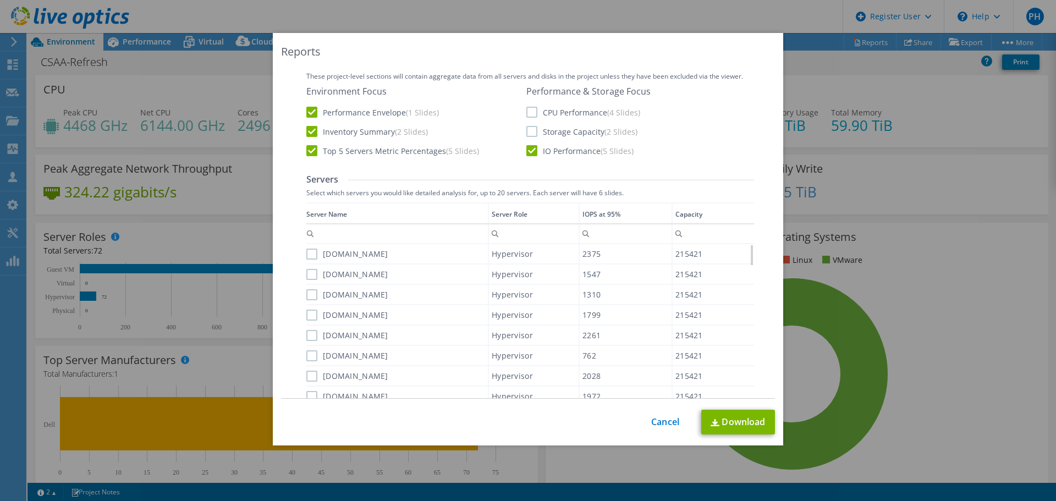
click at [313, 148] on label "Top 5 Servers Metric Percentages (5 Slides)" at bounding box center [392, 150] width 173 height 11
click at [0, 0] on input "Top 5 Servers Metric Percentages (5 Slides)" at bounding box center [0, 0] width 0 height 0
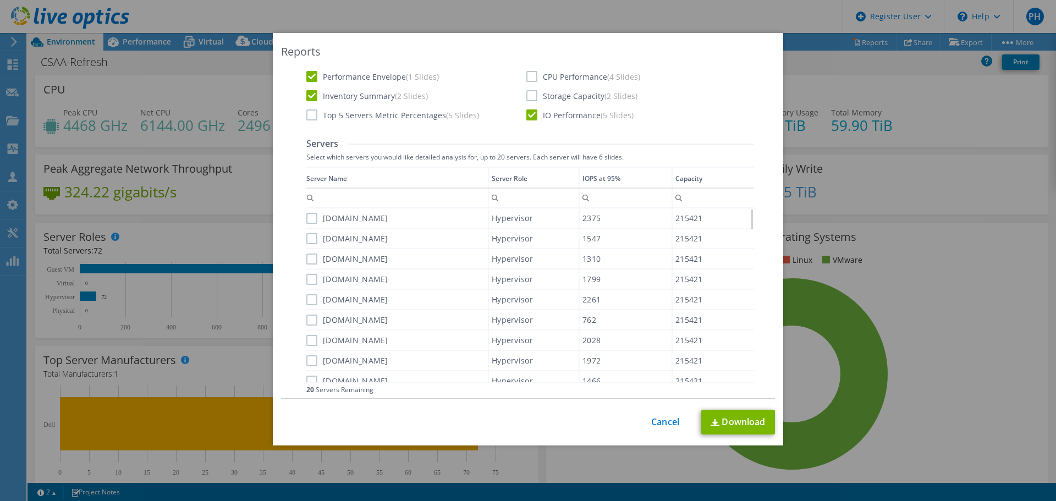
scroll to position [330, 0]
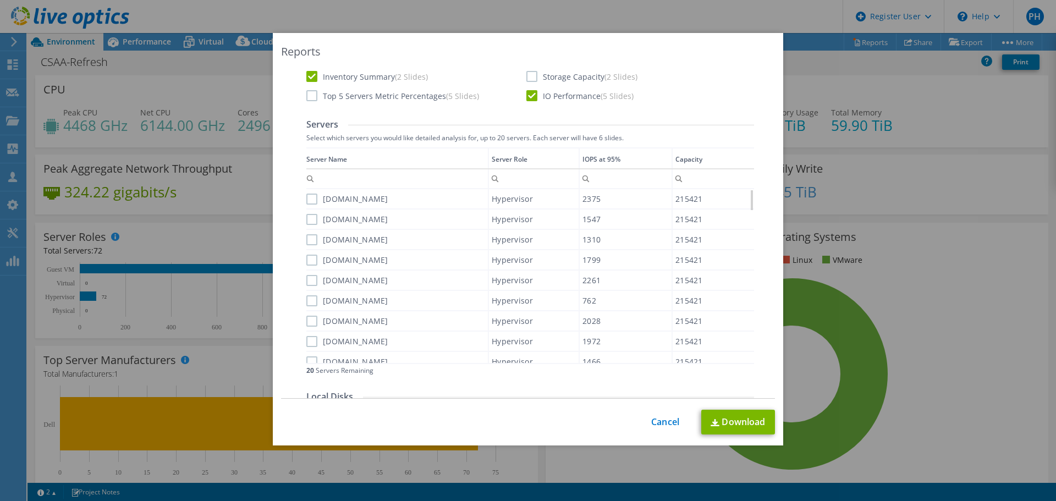
click at [599, 153] on div "IOPS at 95%" at bounding box center [601, 159] width 38 height 12
click at [599, 154] on div "IOPS at 95%" at bounding box center [604, 159] width 38 height 12
click at [306, 198] on label "[DOMAIN_NAME]" at bounding box center [347, 199] width 82 height 11
click at [0, 0] on input "[DOMAIN_NAME]" at bounding box center [0, 0] width 0 height 0
click at [306, 219] on label "[DOMAIN_NAME]" at bounding box center [347, 219] width 82 height 11
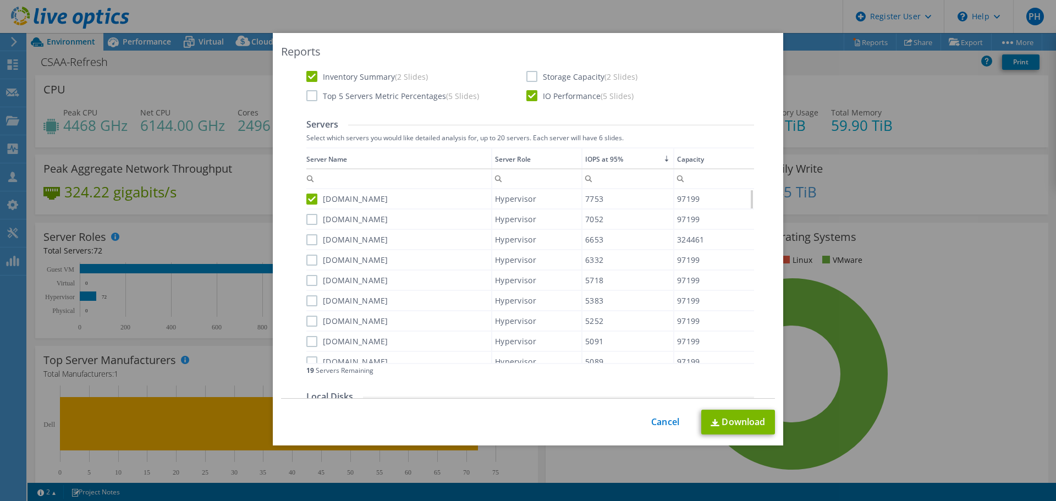
click at [0, 0] on input "[DOMAIN_NAME]" at bounding box center [0, 0] width 0 height 0
click at [308, 242] on label "[DOMAIN_NAME]" at bounding box center [347, 239] width 82 height 11
click at [0, 0] on input "[DOMAIN_NAME]" at bounding box center [0, 0] width 0 height 0
click at [311, 256] on label "[DOMAIN_NAME]" at bounding box center [347, 260] width 82 height 11
click at [0, 0] on input "[DOMAIN_NAME]" at bounding box center [0, 0] width 0 height 0
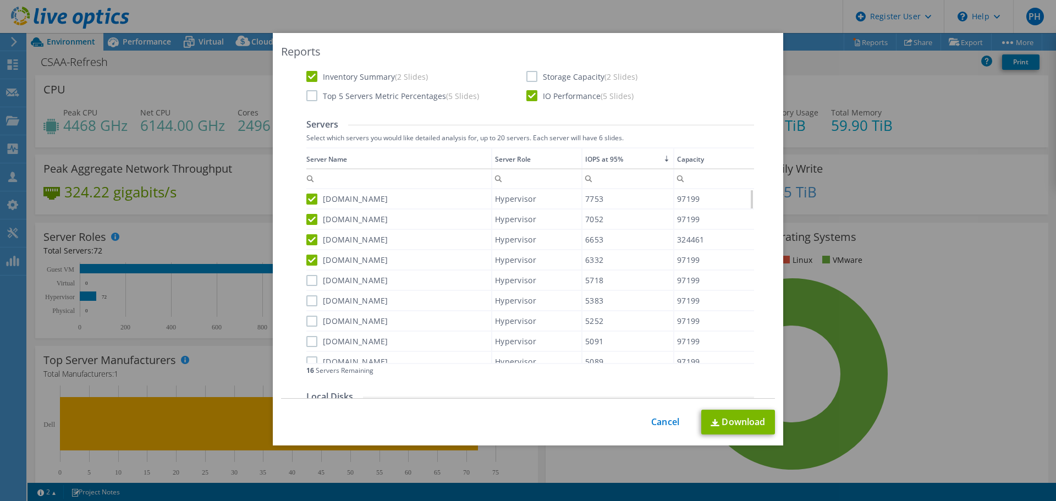
click at [306, 288] on div "Data grid" at bounding box center [307, 255] width 2 height 217
click at [308, 282] on label "[DOMAIN_NAME]" at bounding box center [347, 280] width 82 height 11
click at [0, 0] on input "[DOMAIN_NAME]" at bounding box center [0, 0] width 0 height 0
click at [312, 301] on label "[DOMAIN_NAME]" at bounding box center [347, 300] width 82 height 11
click at [0, 0] on input "[DOMAIN_NAME]" at bounding box center [0, 0] width 0 height 0
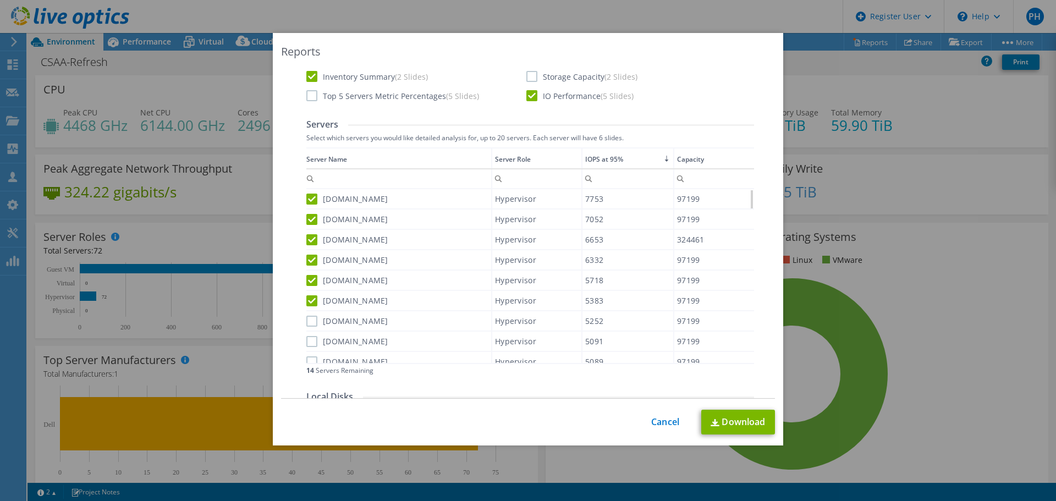
click at [314, 324] on label "[DOMAIN_NAME]" at bounding box center [347, 321] width 82 height 11
click at [0, 0] on input "[DOMAIN_NAME]" at bounding box center [0, 0] width 0 height 0
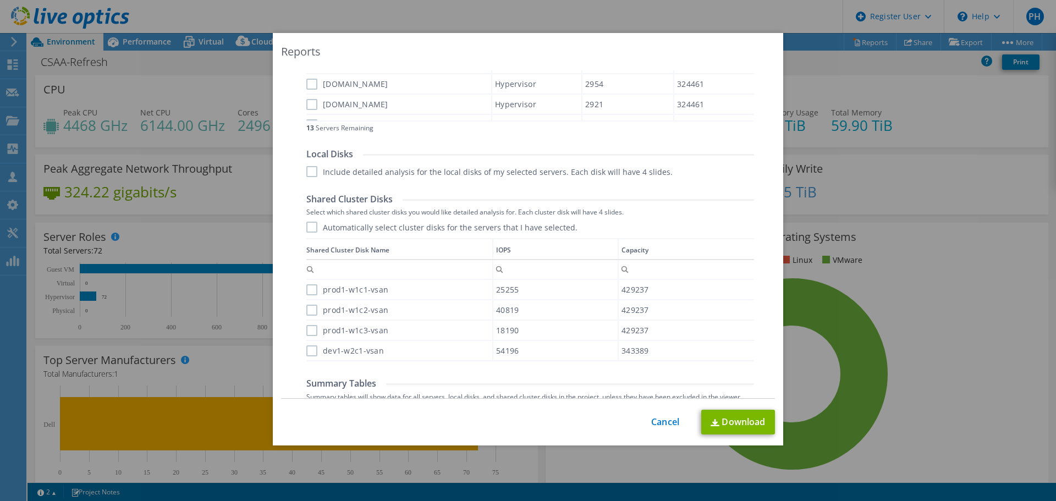
scroll to position [638, 0]
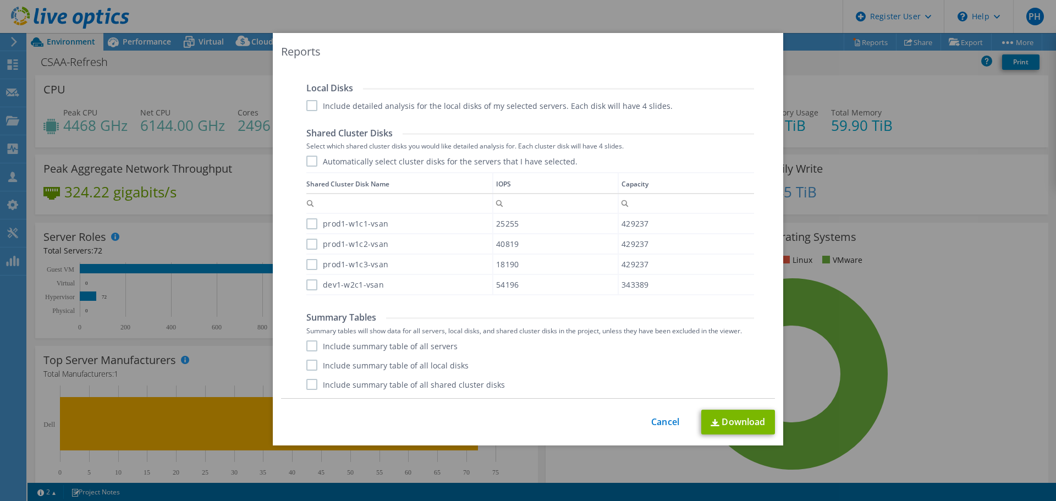
click at [308, 156] on label "Automatically select cluster disks for the servers that I have selected." at bounding box center [441, 161] width 271 height 11
click at [0, 0] on input "Automatically select cluster disks for the servers that I have selected." at bounding box center [0, 0] width 0 height 0
click at [306, 226] on label "prod1-w1c1-vsan" at bounding box center [347, 223] width 82 height 11
click at [0, 0] on input "prod1-w1c1-vsan" at bounding box center [0, 0] width 0 height 0
click at [310, 243] on label "prod1-w1c2-vsan" at bounding box center [347, 244] width 82 height 11
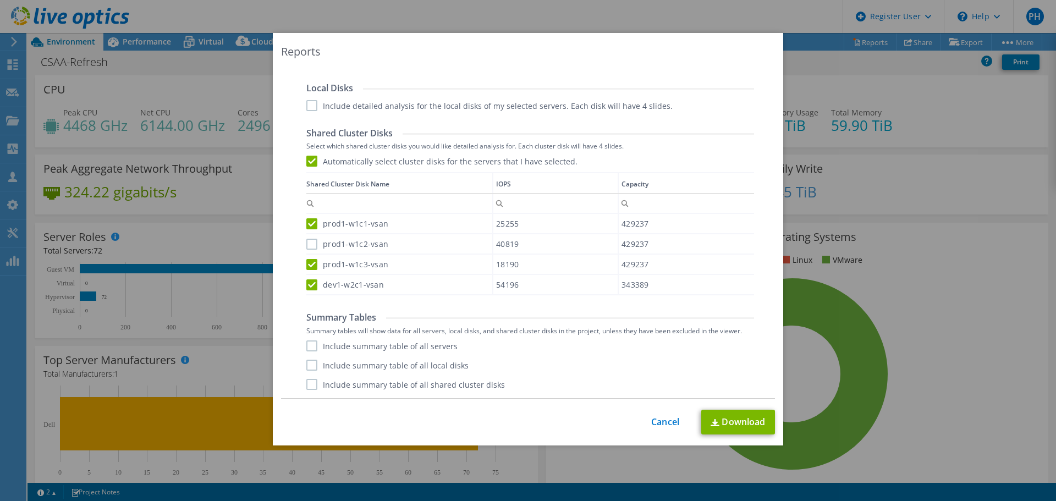
click at [0, 0] on input "prod1-w1c2-vsan" at bounding box center [0, 0] width 0 height 0
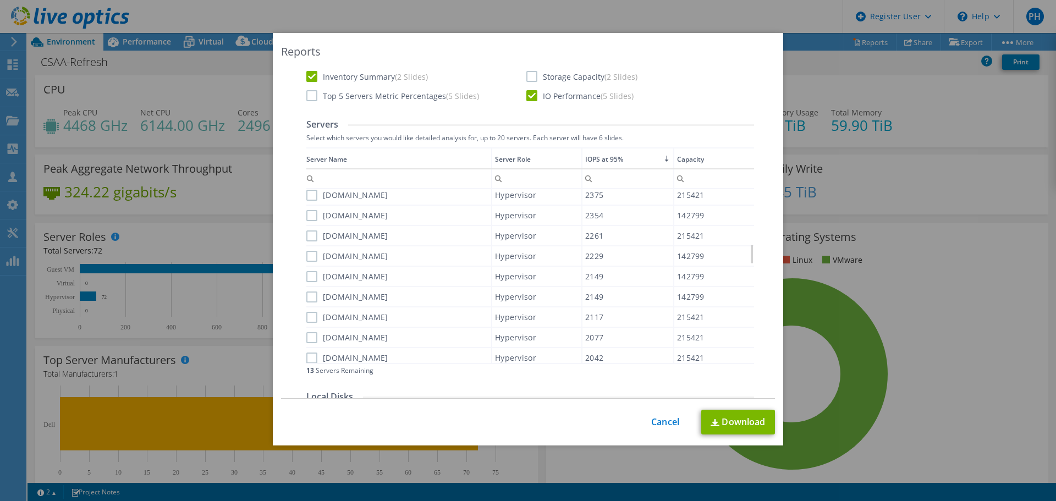
scroll to position [220, 0]
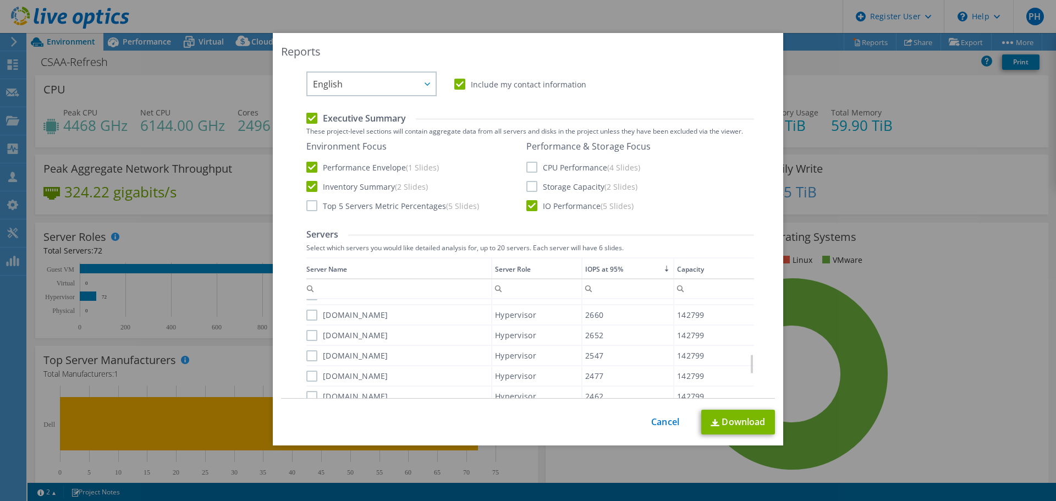
click at [609, 264] on div "IOPS at 95%" at bounding box center [604, 269] width 38 height 12
click at [609, 271] on div "IOPS at 95%" at bounding box center [604, 269] width 38 height 12
